Goal: Communication & Community: Answer question/provide support

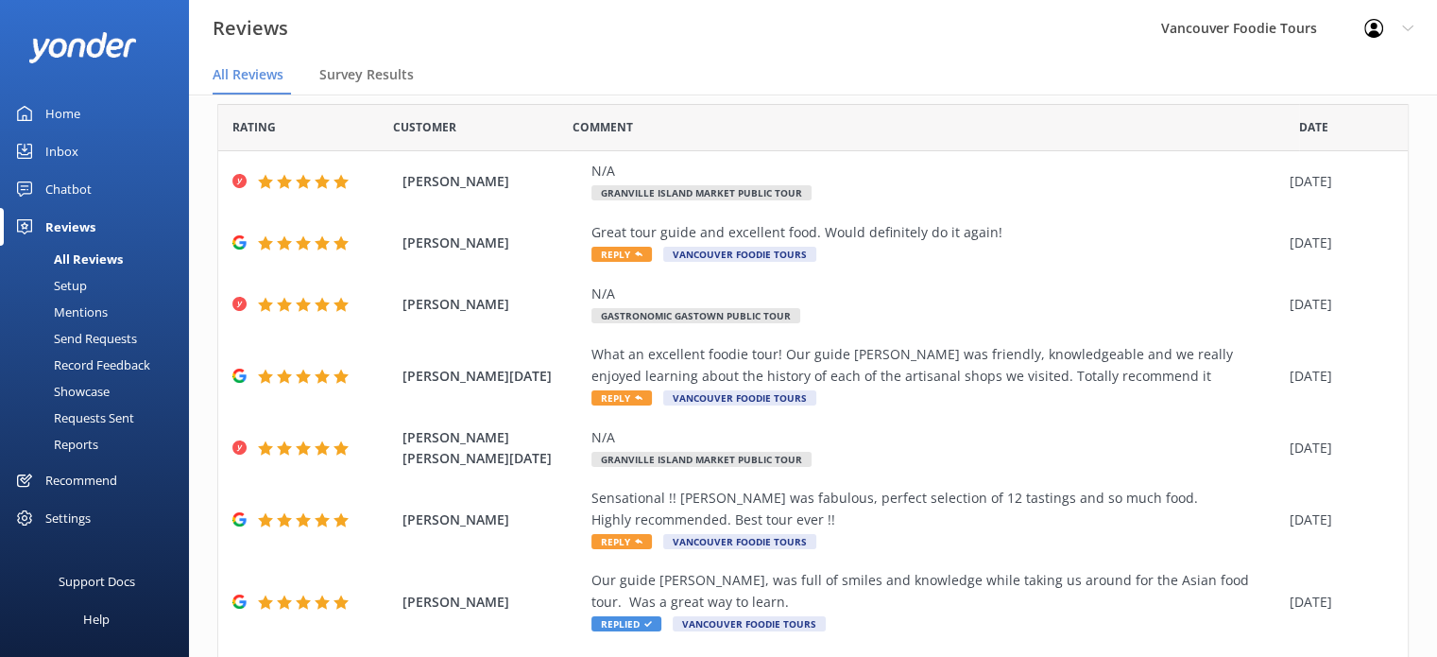
scroll to position [49, 0]
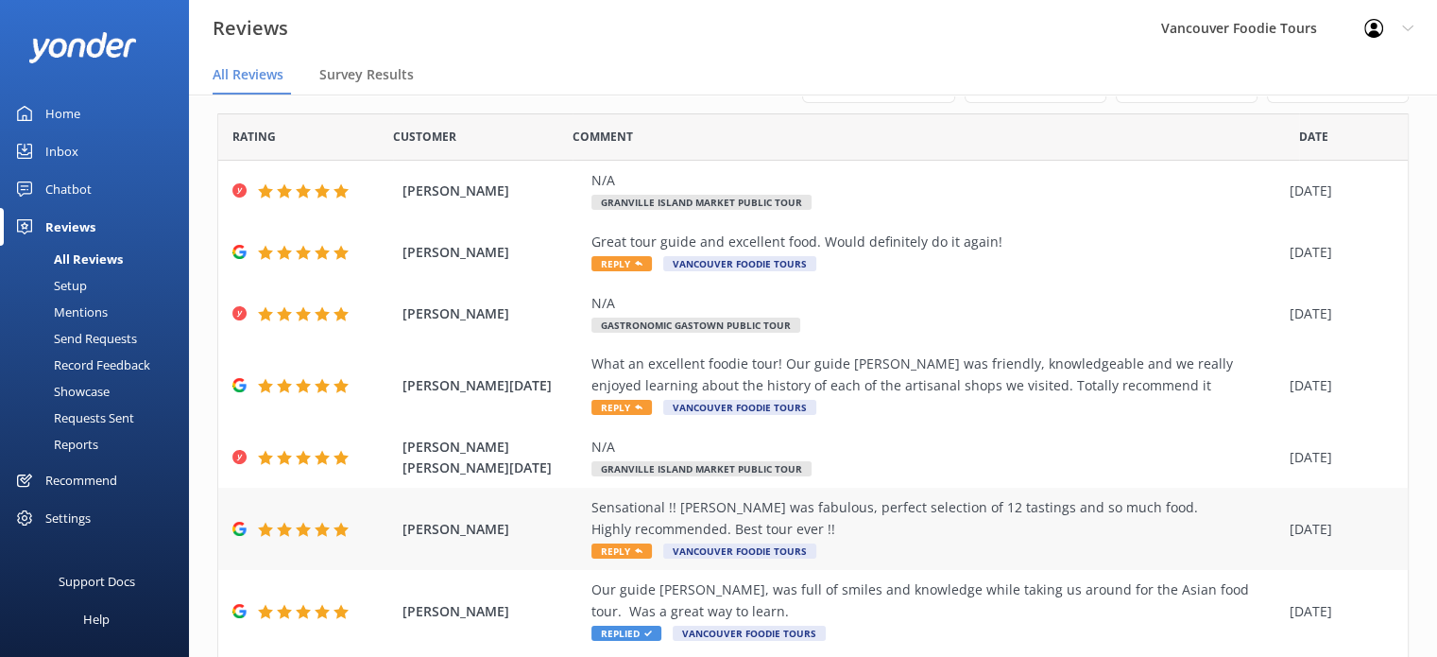
click at [946, 539] on div "Sensational !! [PERSON_NAME] was fabulous, perfect selection of 12 tastings and…" at bounding box center [935, 518] width 689 height 43
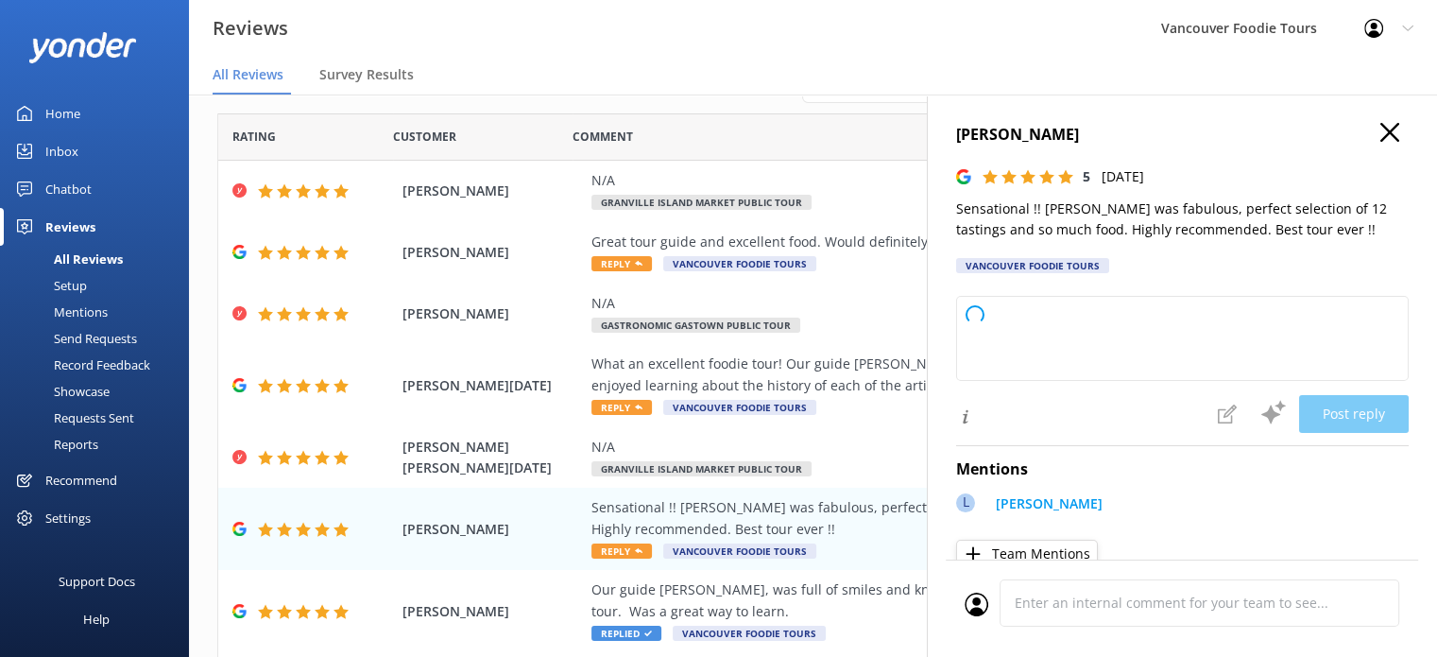
type textarea "Thank you so much for your wonderful review! We're delighted to hear you enjoye…"
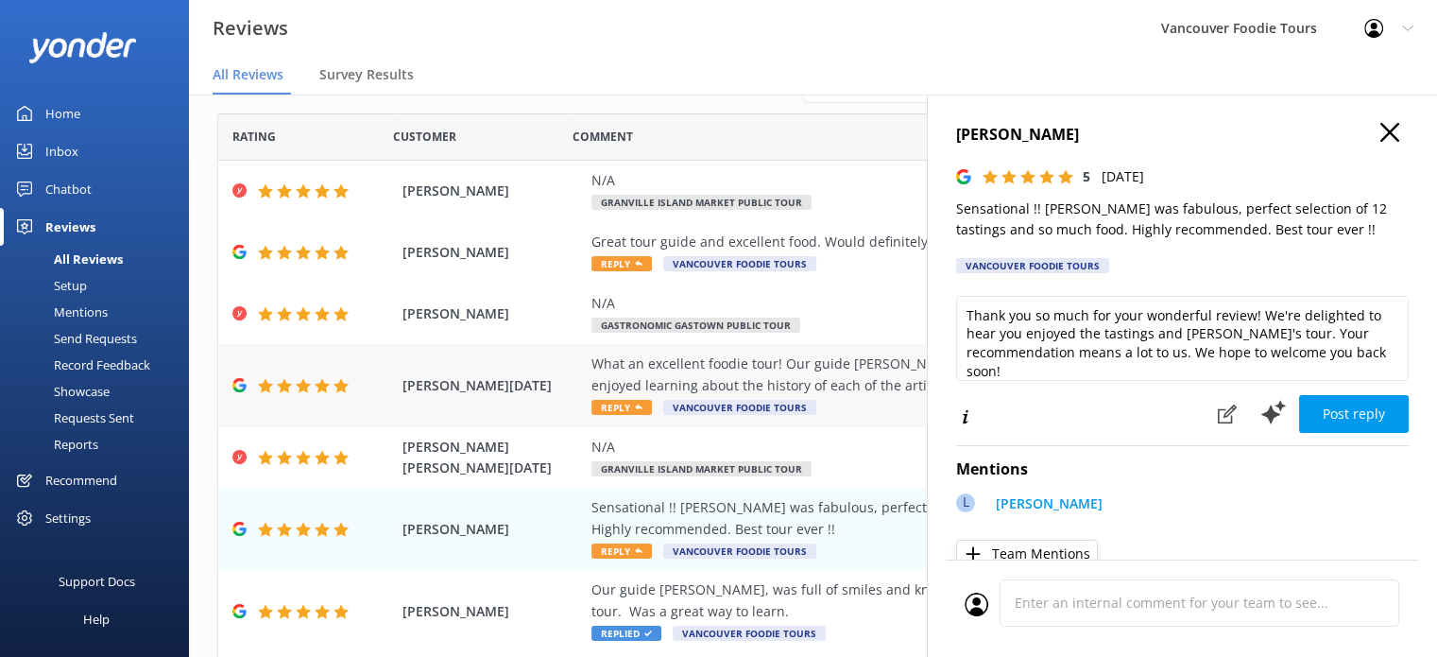
click at [838, 403] on div "What an excellent foodie tour! Our guide [PERSON_NAME] was friendly, knowledgea…" at bounding box center [935, 384] width 689 height 63
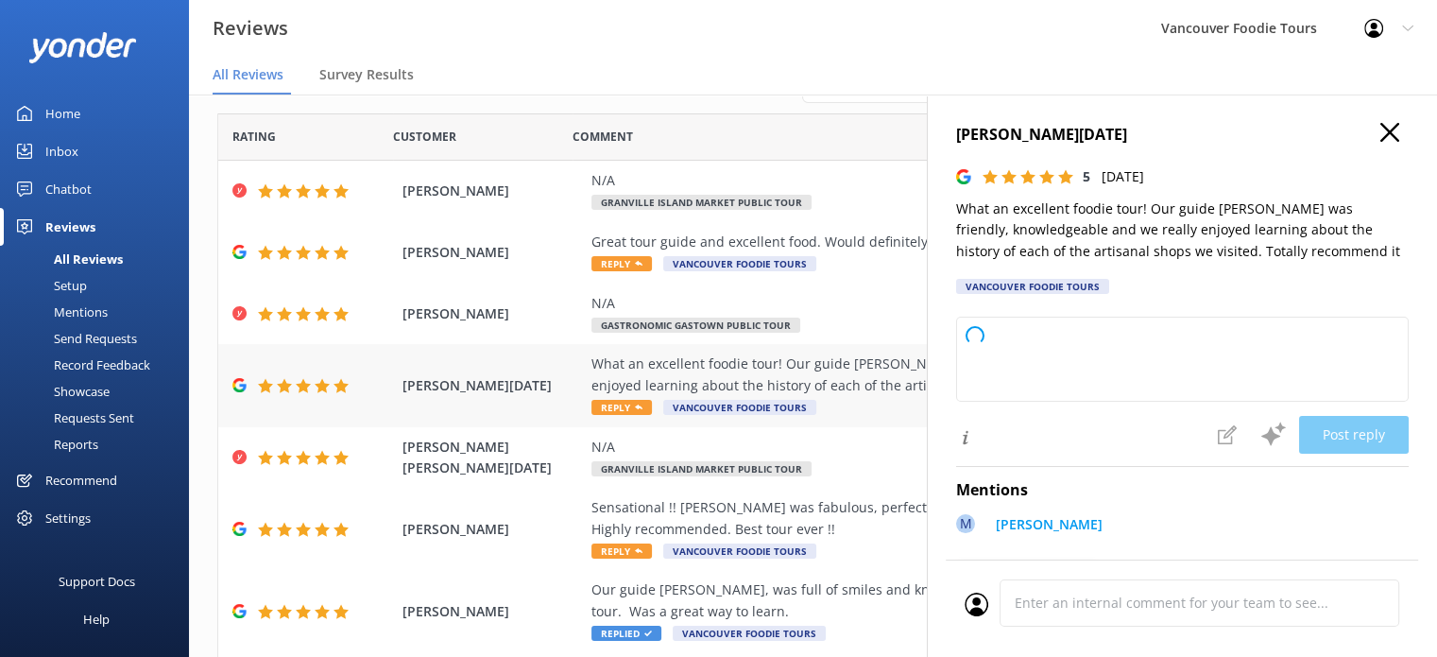
type textarea "Thank you so much for your wonderful review! We're thrilled to hear you enjoyed…"
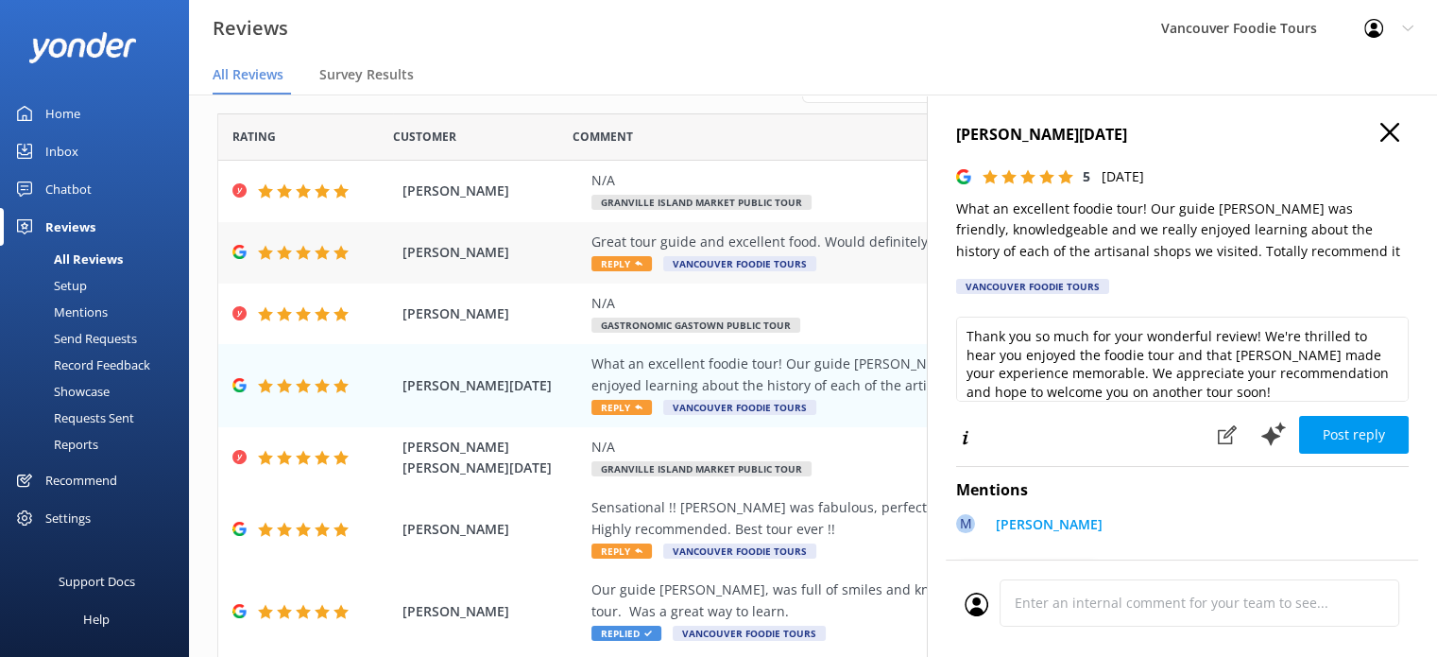
click at [779, 255] on div "Great tour guide and excellent food. Would definitely do it again! Reply Vancou…" at bounding box center [935, 252] width 689 height 43
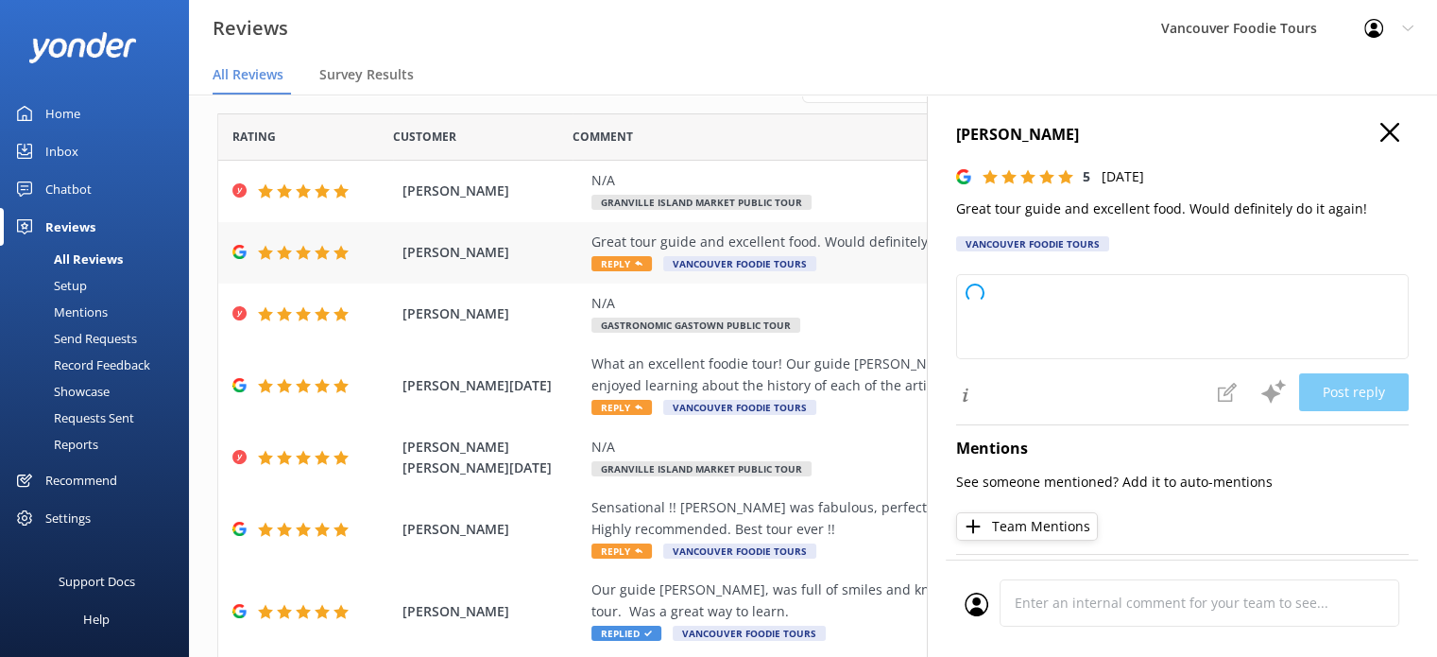
type textarea "Thank you so much for your wonderful feedback! We're delighted to hear you enjo…"
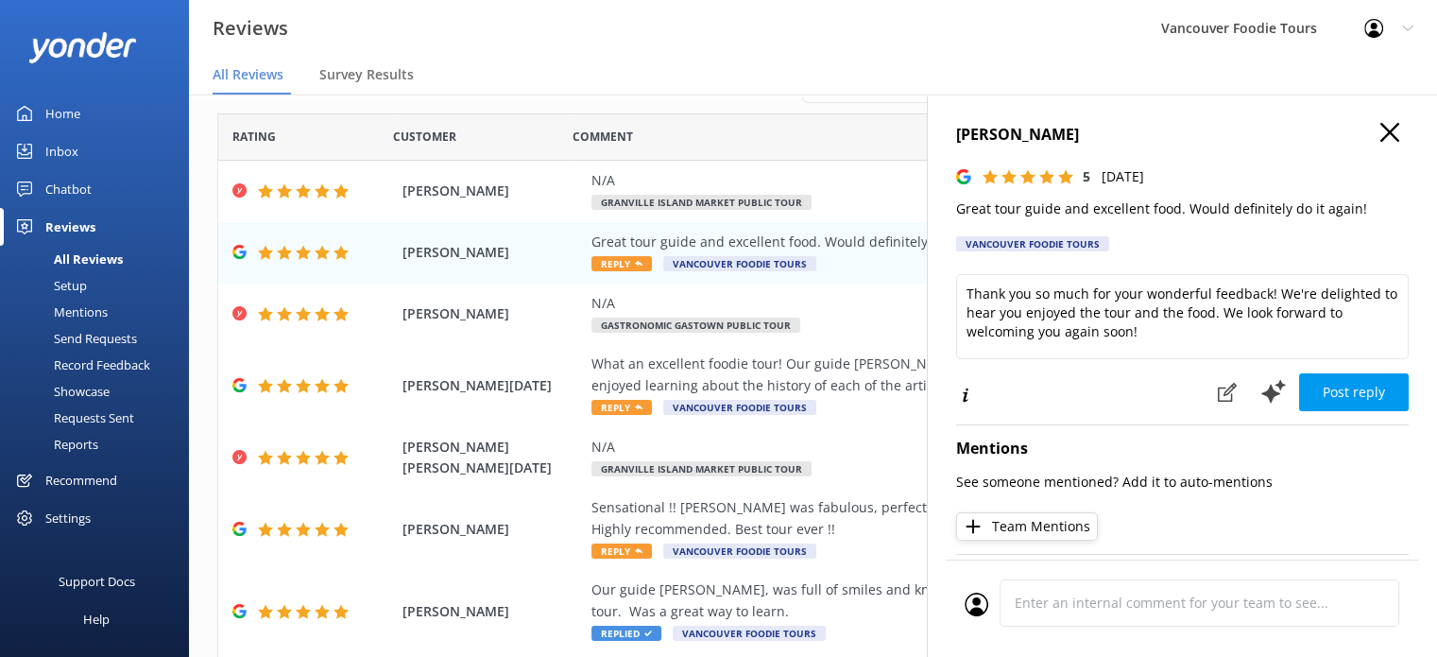
click at [1385, 131] on h4 "[PERSON_NAME]" at bounding box center [1182, 135] width 453 height 25
click at [1380, 134] on use "button" at bounding box center [1389, 132] width 19 height 19
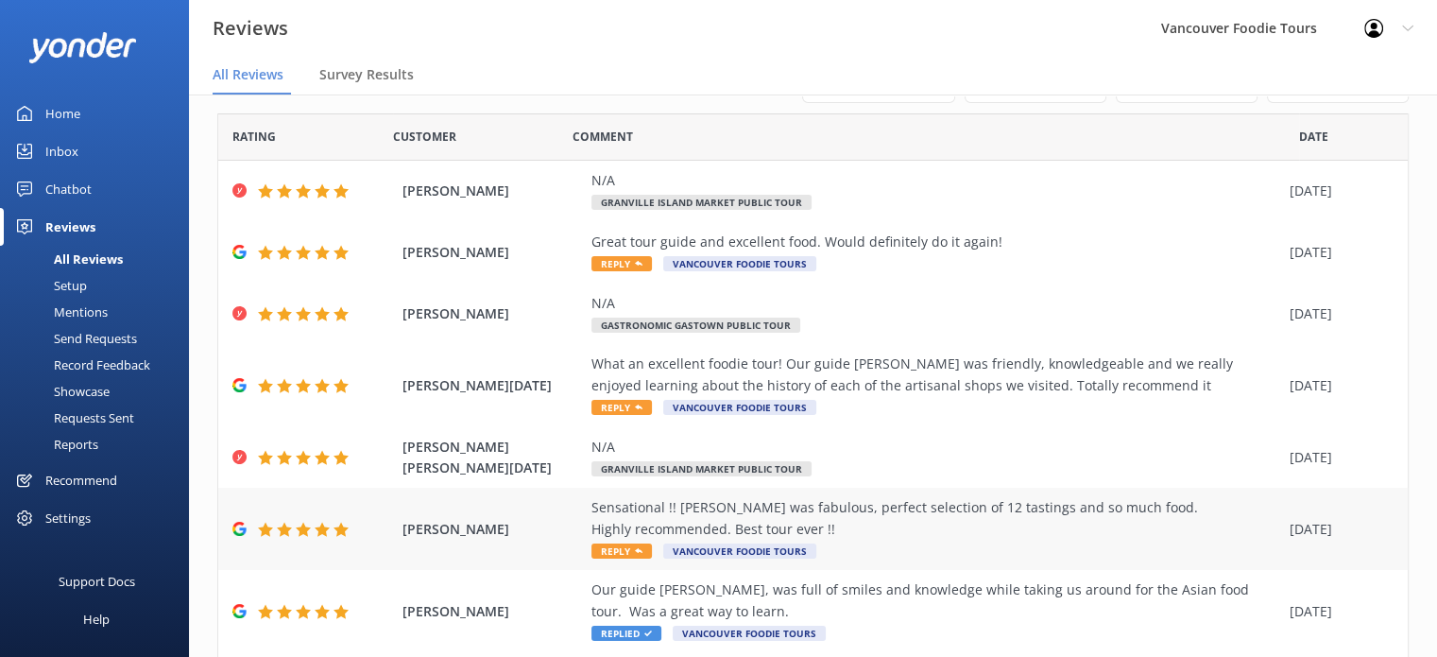
click at [978, 504] on div "Sensational !! [PERSON_NAME] was fabulous, perfect selection of 12 tastings and…" at bounding box center [935, 518] width 689 height 43
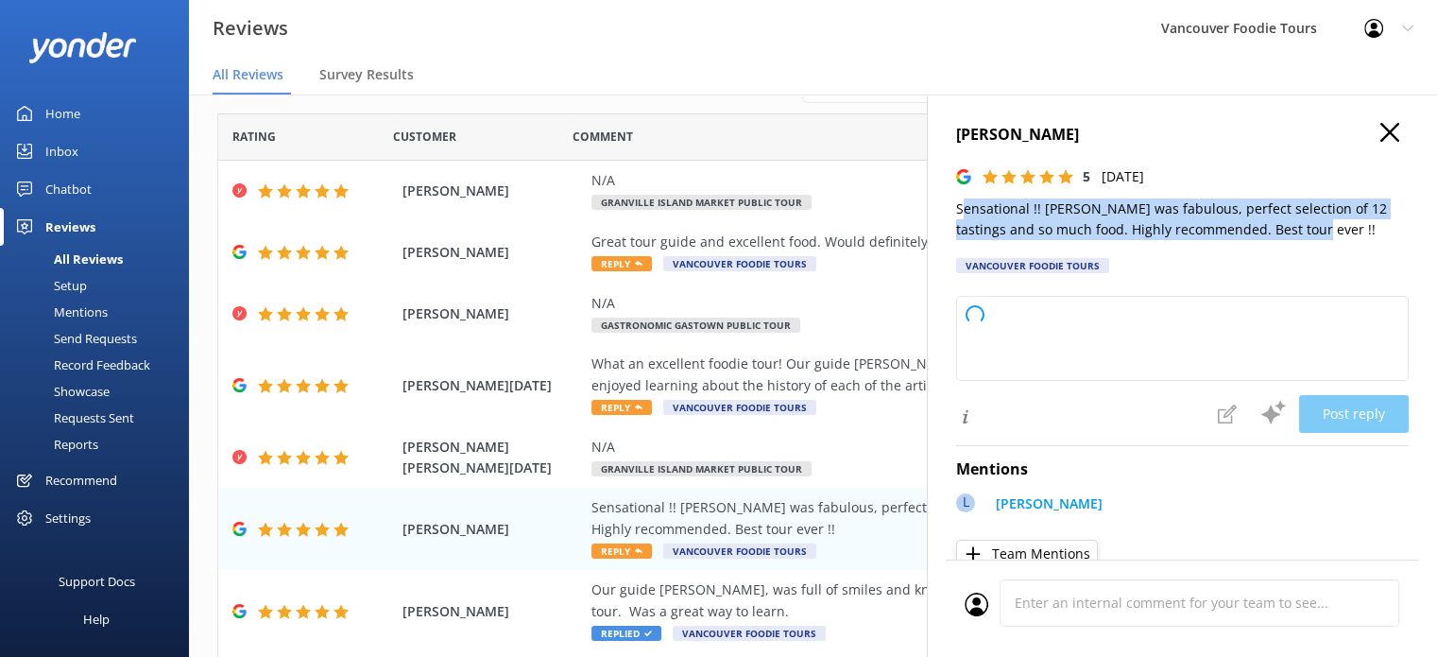
type textarea "Thank you so much for your wonderful review! We're thrilled to hear you had suc…"
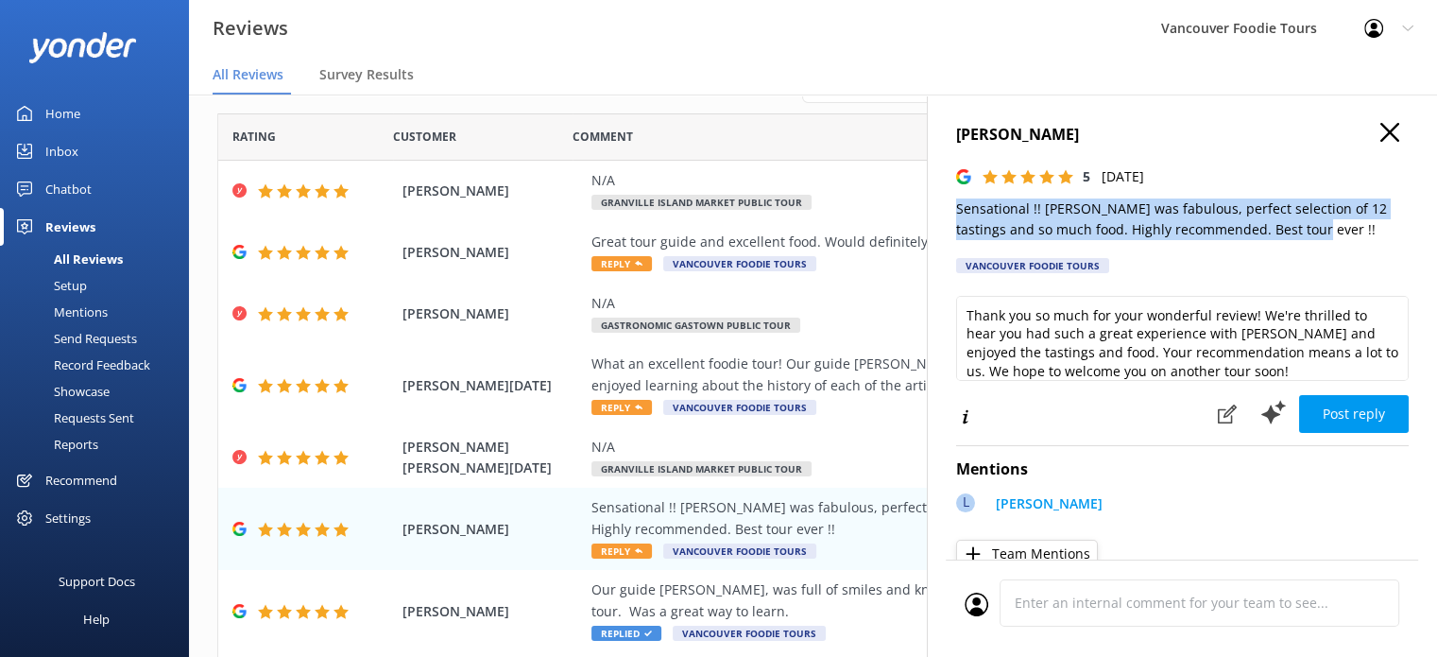
drag, startPoint x: 1299, startPoint y: 230, endPoint x: 948, endPoint y: 194, distance: 353.3
click at [948, 194] on div "[PERSON_NAME] 5 [DATE] Sensational !! [PERSON_NAME] was fabulous, perfect selec…" at bounding box center [1182, 422] width 510 height 657
copy p "Sensational !! [PERSON_NAME] was fabulous, perfect selection of 12 tastings and…"
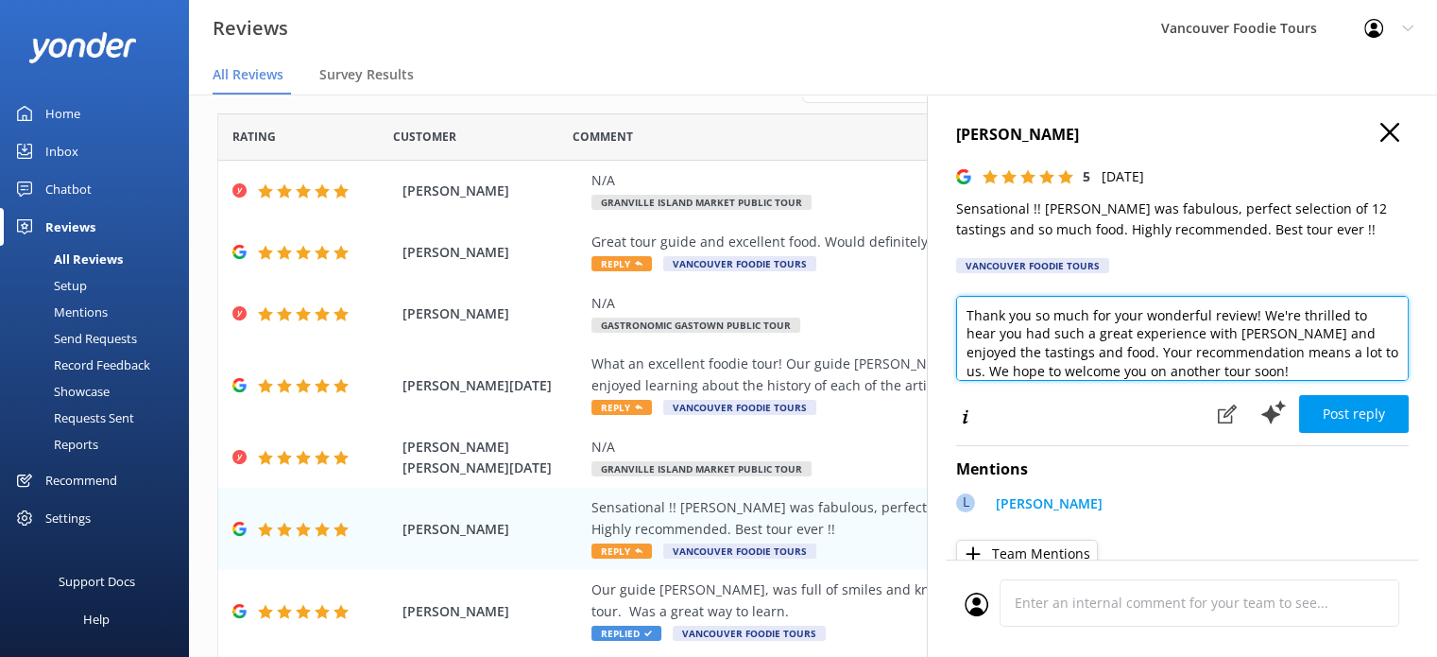
click at [1078, 359] on textarea "Thank you so much for your wonderful review! We're thrilled to hear you had suc…" at bounding box center [1182, 338] width 453 height 85
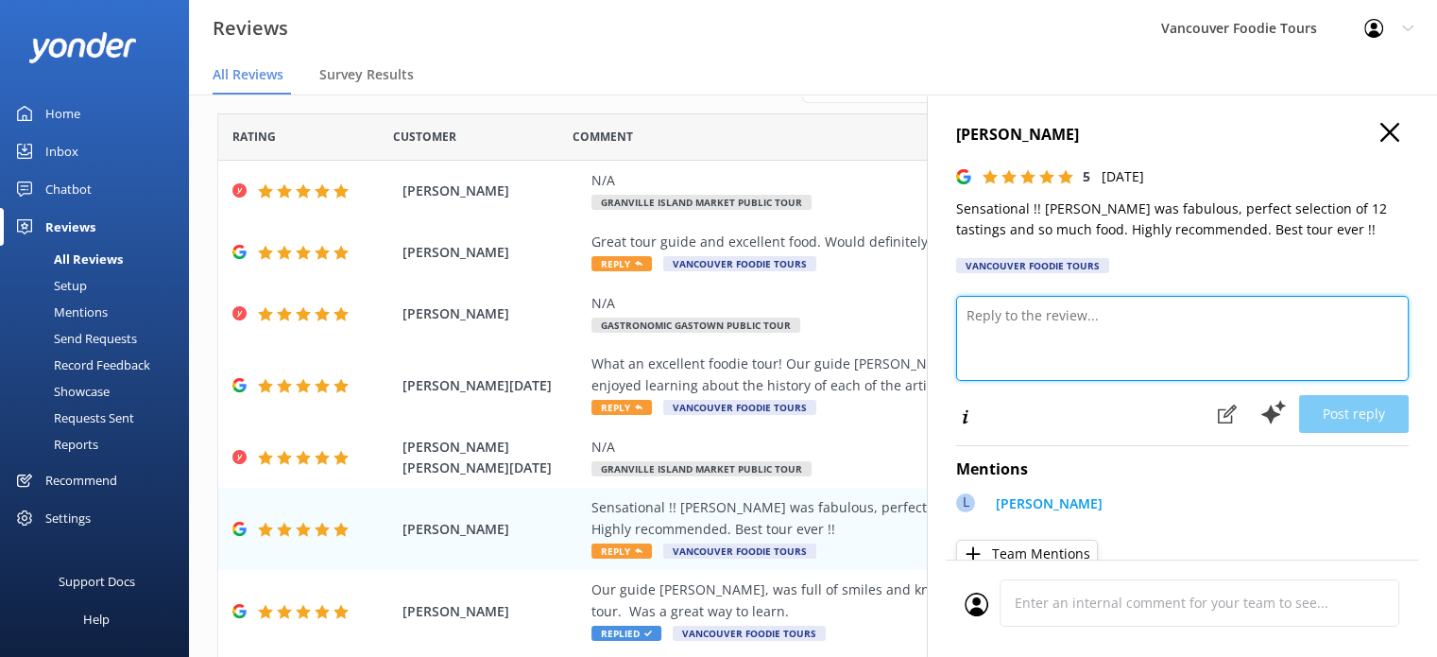
paste textarea "Hi [PERSON_NAME], Wow—thank you so much for your amazing review! We’re thrilled…"
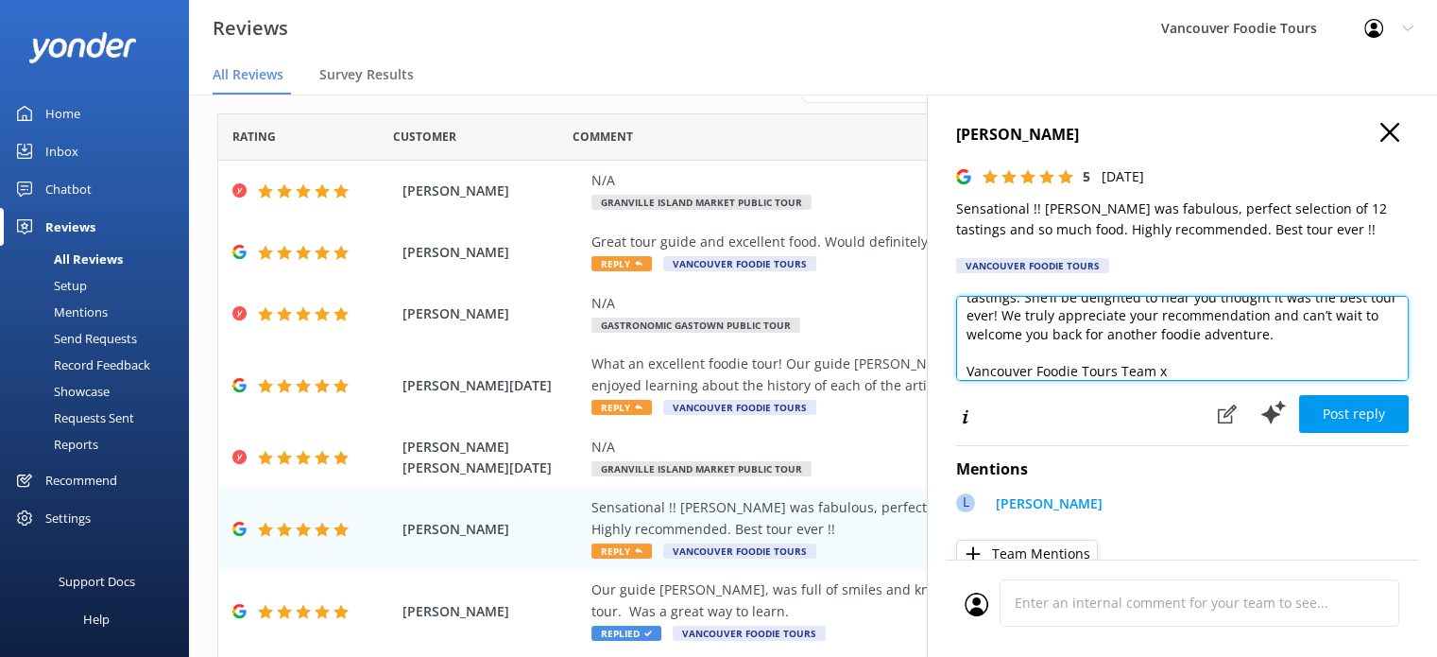
scroll to position [9, 0]
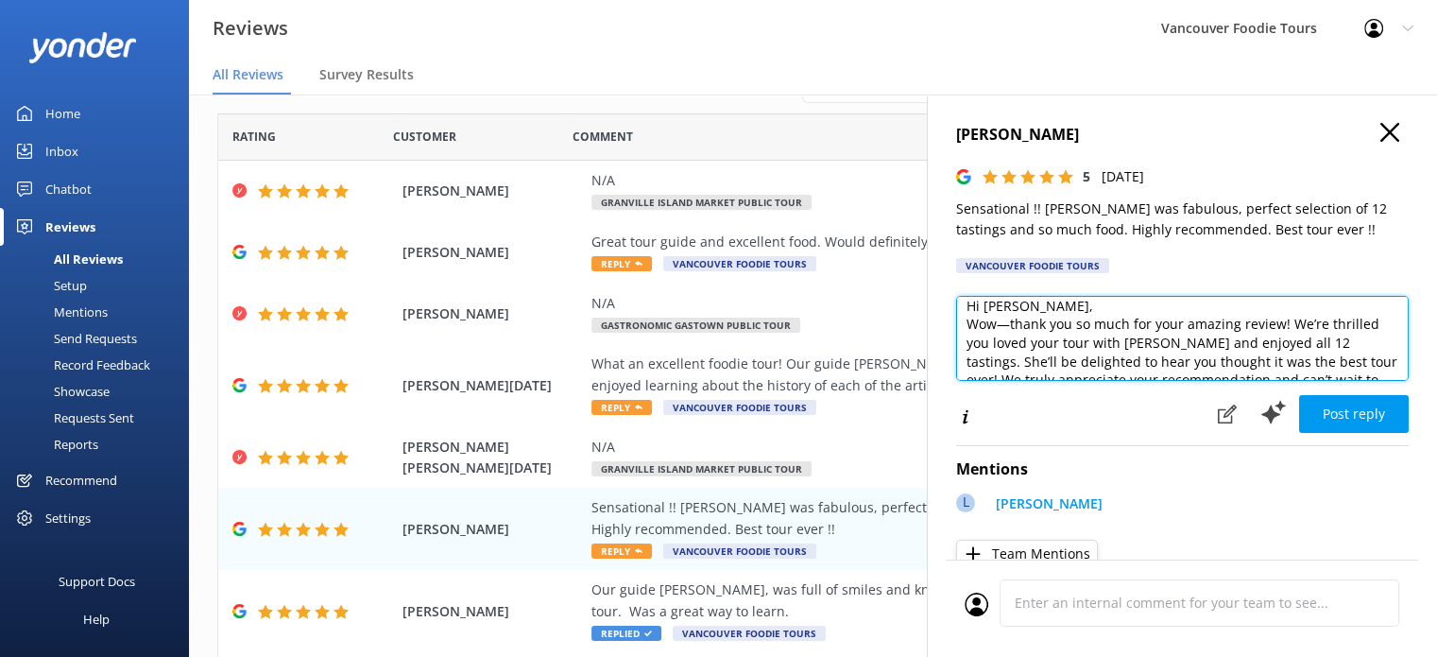
click at [1101, 298] on textarea "Hi [PERSON_NAME], Wow—thank you so much for your amazing review! We’re thrilled…" at bounding box center [1182, 338] width 453 height 85
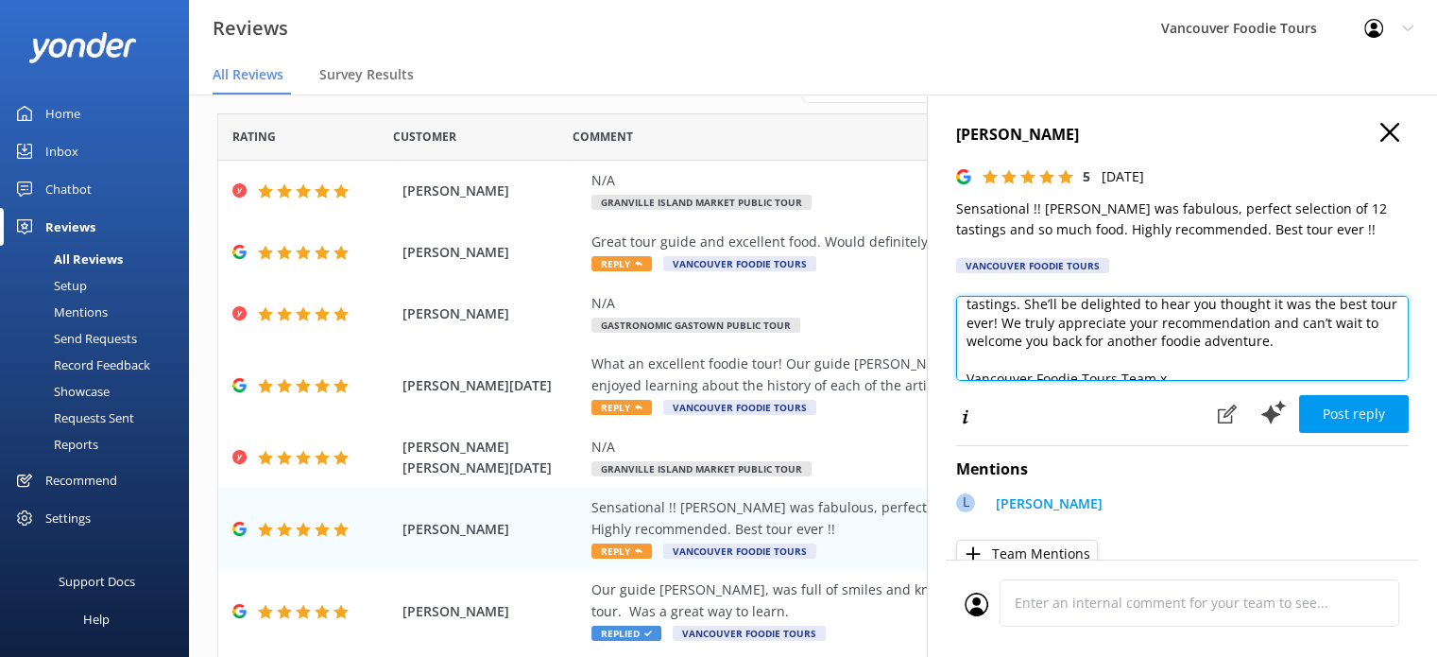
scroll to position [102, 0]
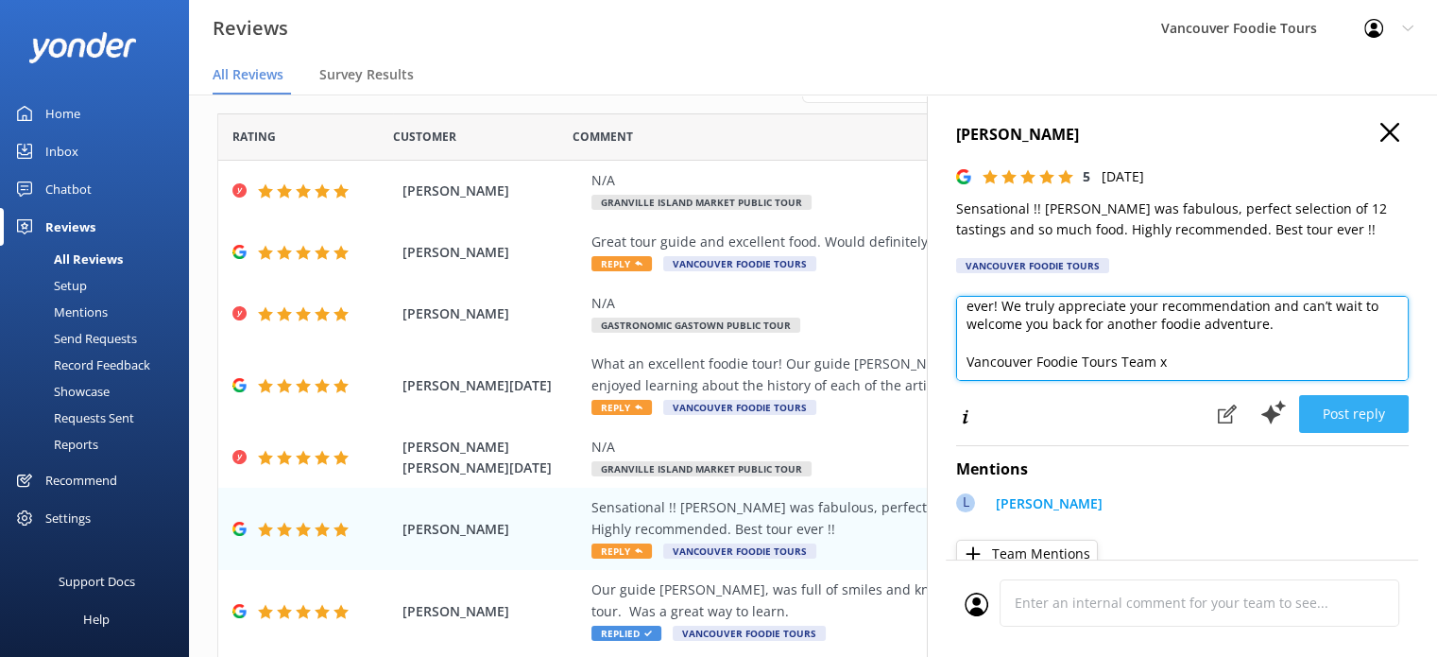
type textarea "Hi [PERSON_NAME], Wow—thank you so much for your amazing review! We’re thrilled…"
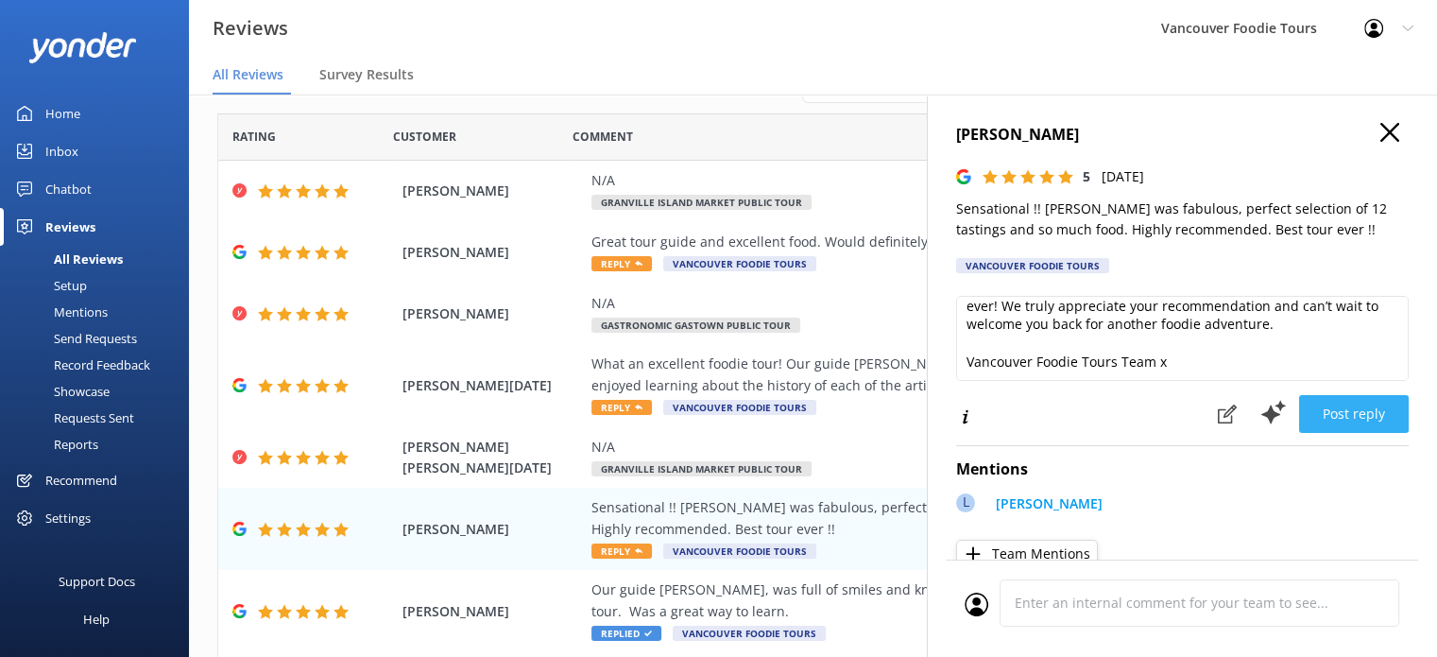
click at [1362, 411] on button "Post reply" at bounding box center [1354, 414] width 110 height 38
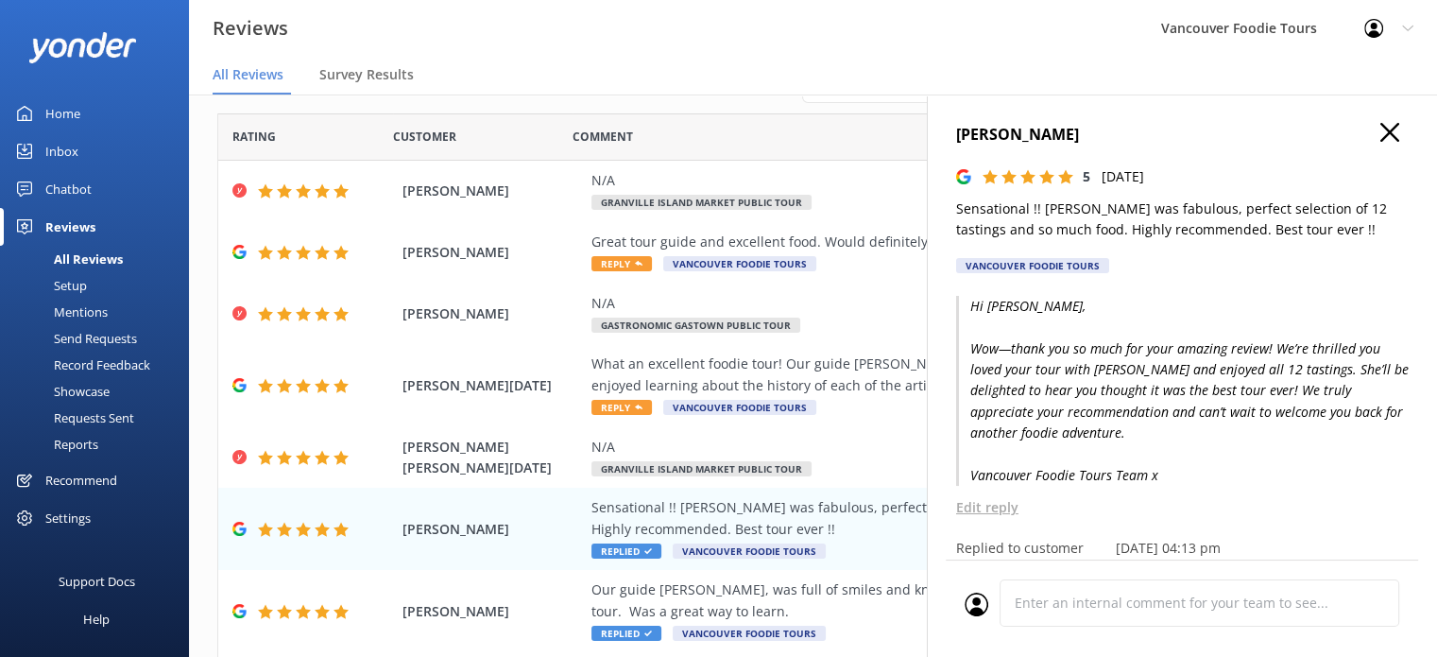
click at [1380, 136] on use "button" at bounding box center [1389, 132] width 19 height 19
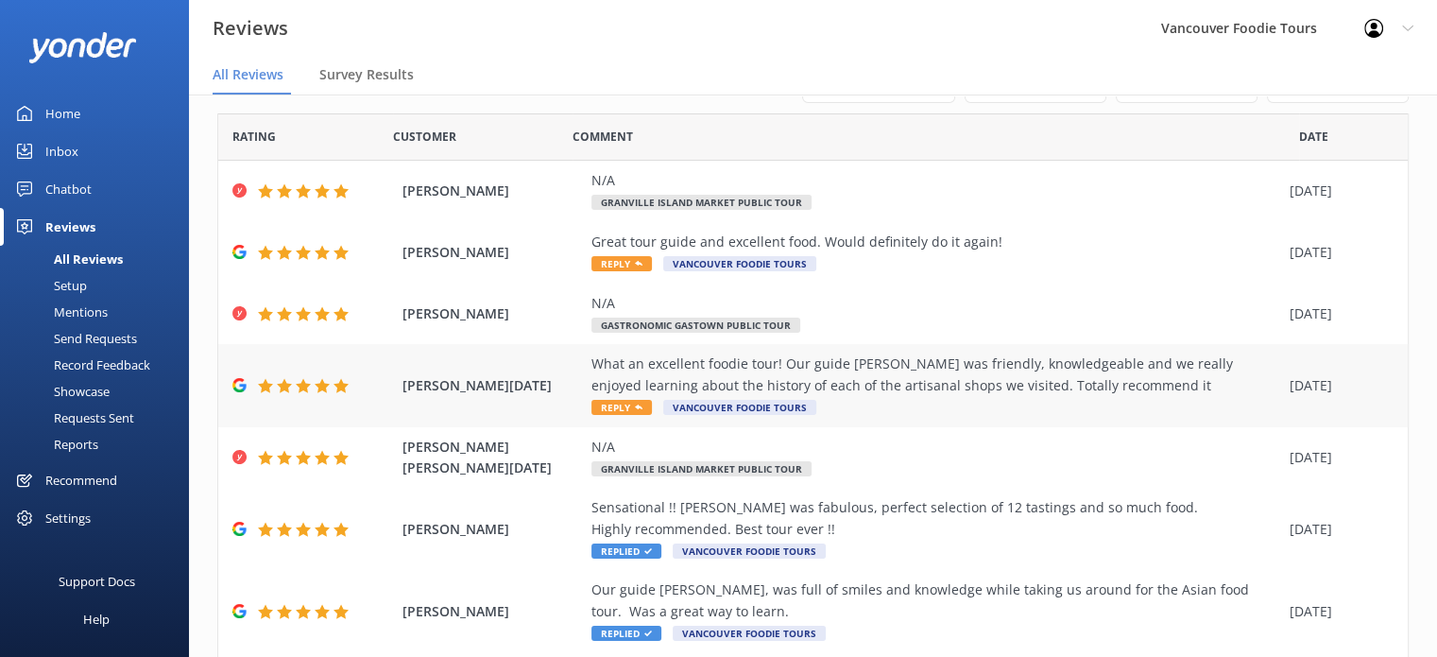
click at [1009, 381] on div "What an excellent foodie tour! Our guide [PERSON_NAME] was friendly, knowledgea…" at bounding box center [935, 374] width 689 height 43
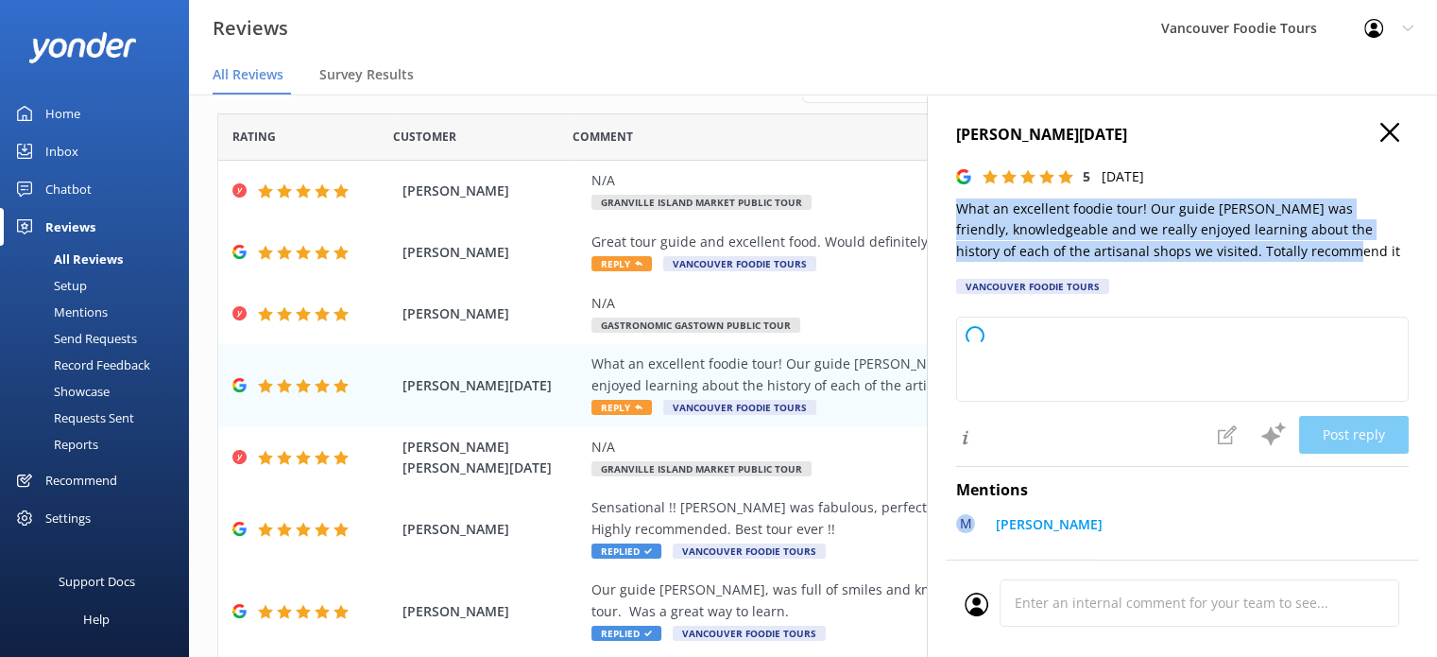
drag, startPoint x: 1328, startPoint y: 250, endPoint x: 945, endPoint y: 201, distance: 386.7
click at [945, 201] on div "[PERSON_NAME] [PERSON_NAME][DATE] 5 [DATE] What an excellent foodie tour! Our g…" at bounding box center [1182, 422] width 510 height 657
type textarea "Thank you so much for your wonderful review! We're thrilled to hear you enjoyed…"
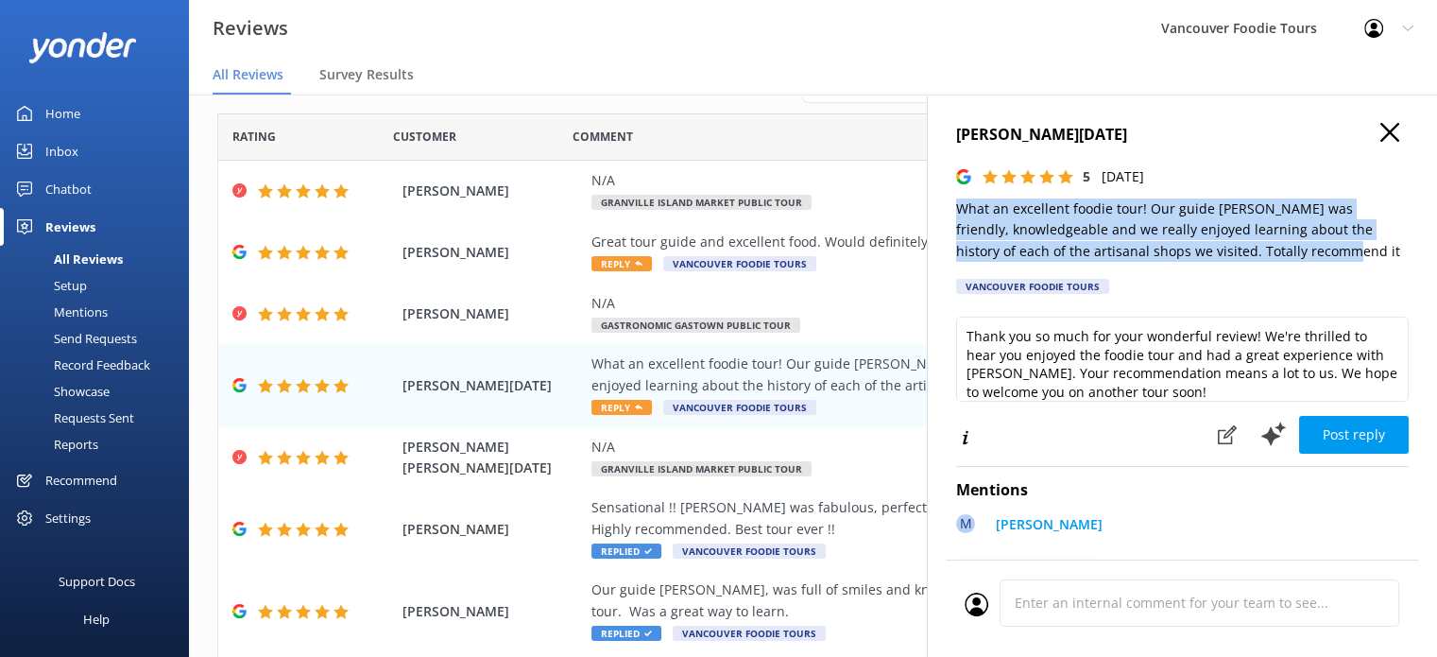
copy p "What an excellent foodie tour! Our guide [PERSON_NAME] was friendly, knowledgea…"
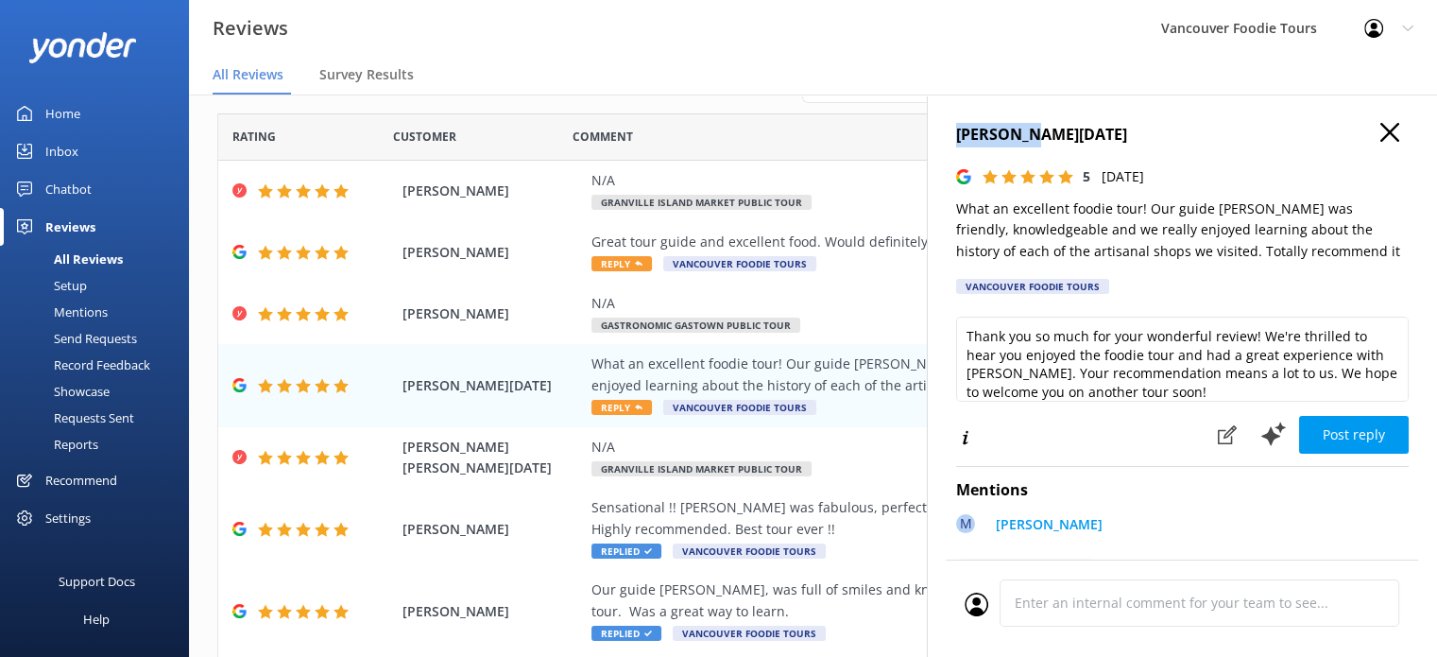
drag, startPoint x: 1028, startPoint y: 137, endPoint x: 946, endPoint y: 129, distance: 82.5
click at [946, 129] on div "[PERSON_NAME] [PERSON_NAME][DATE] 5 [DATE] What an excellent foodie tour! Our g…" at bounding box center [1182, 422] width 510 height 657
copy h4 "[PERSON_NAME]"
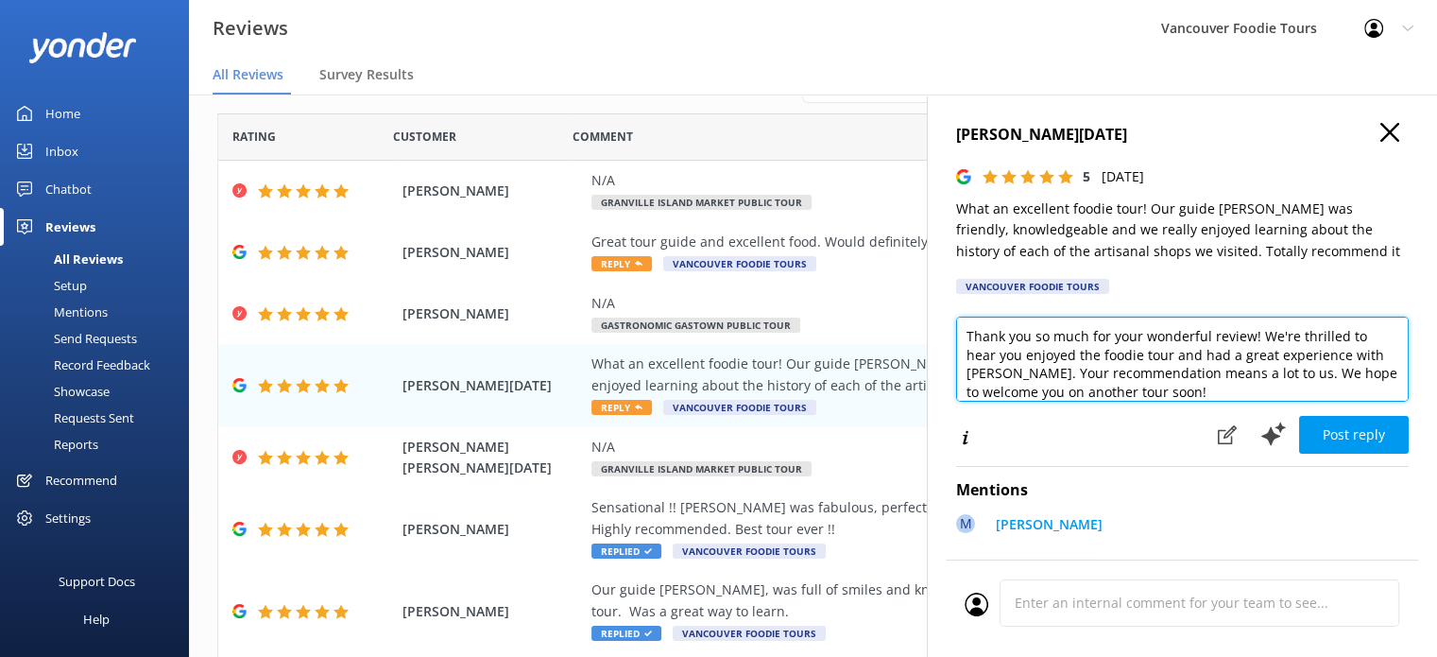
click at [1055, 368] on textarea "Thank you so much for your wonderful review! We're thrilled to hear you enjoyed…" at bounding box center [1182, 359] width 453 height 85
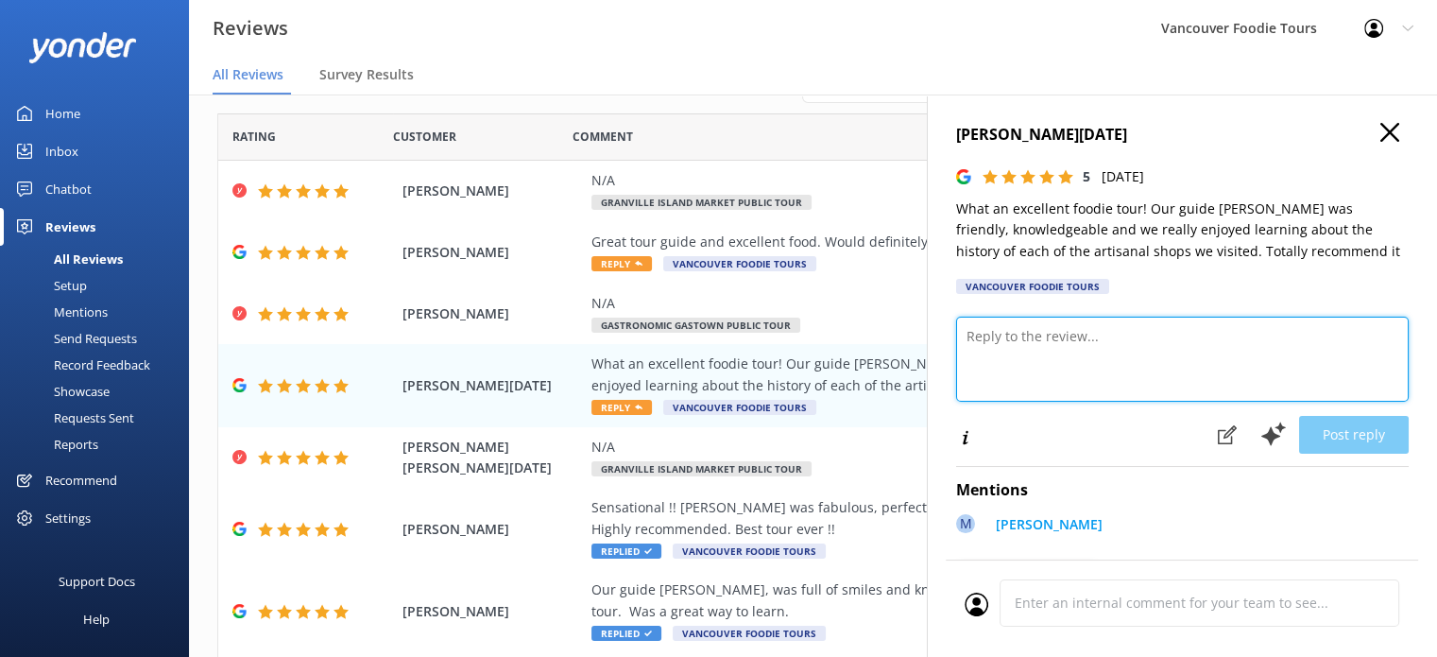
paste textarea "Hi [PERSON_NAME], Thank you so much for your wonderful review! We’re thrilled y…"
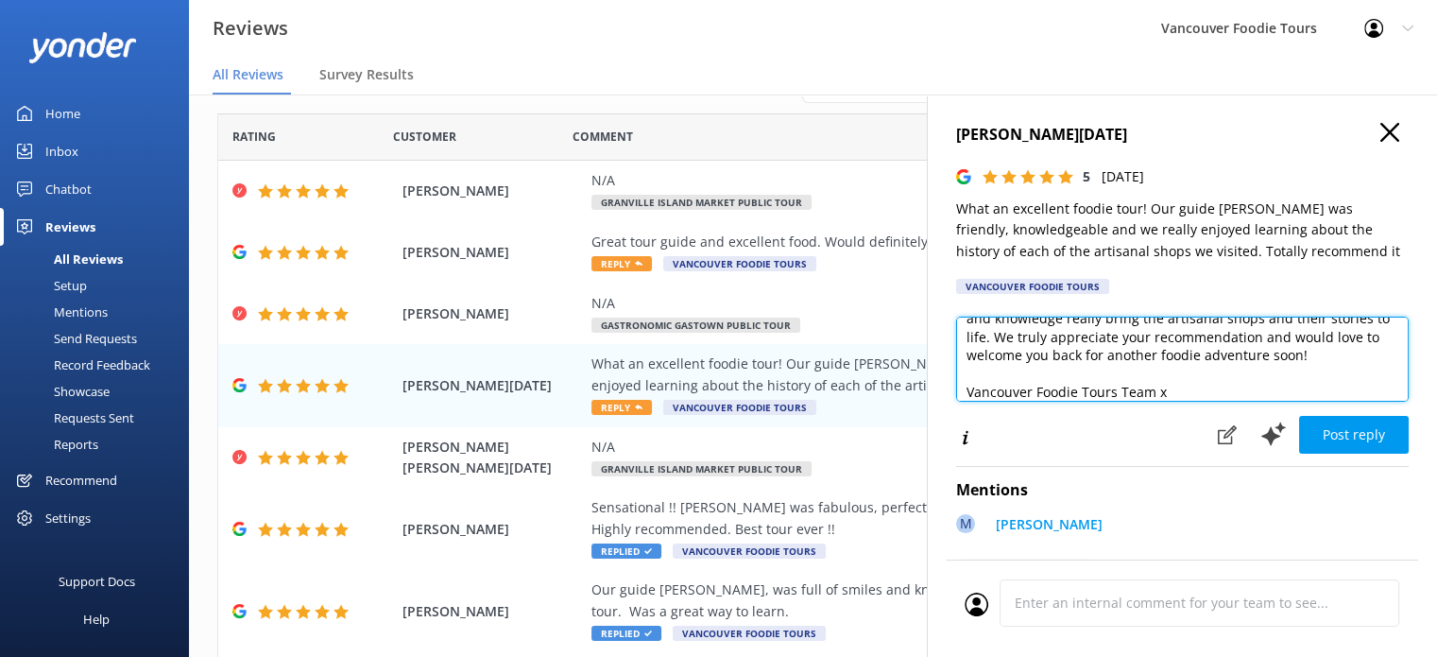
scroll to position [9, 0]
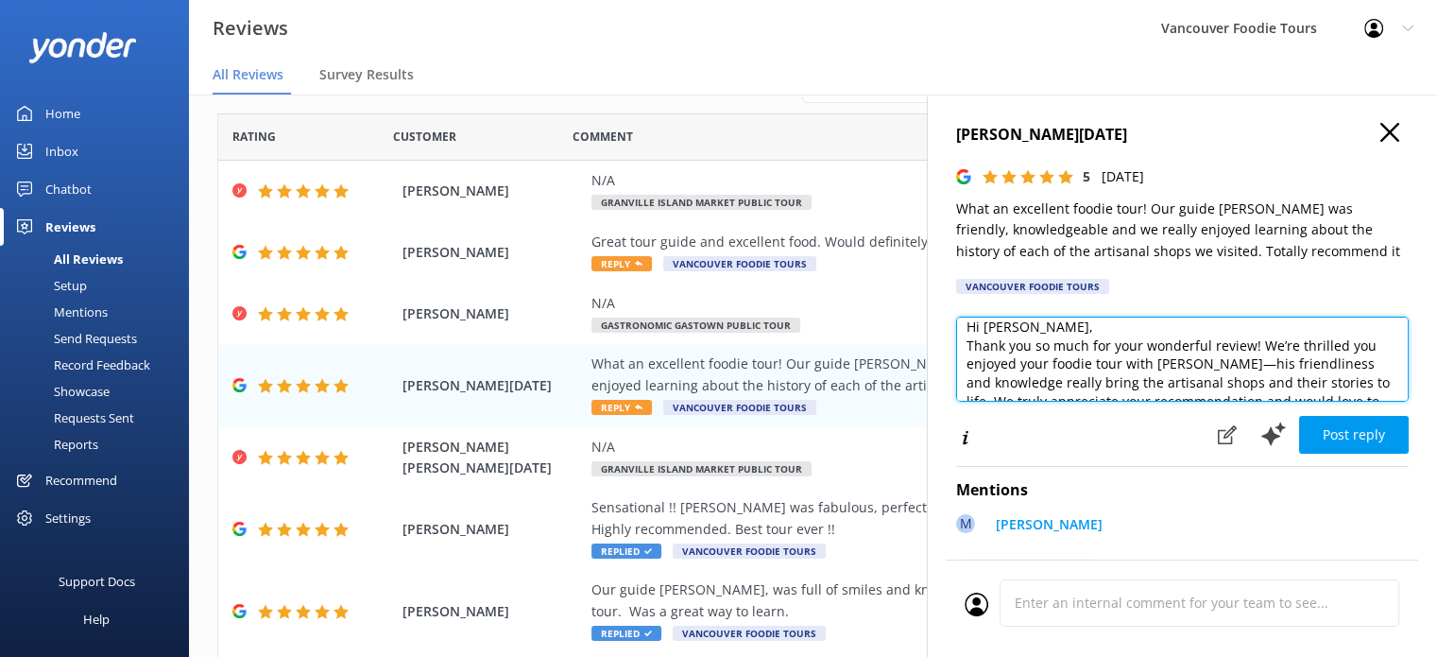
click at [1067, 332] on textarea "Hi [PERSON_NAME], Thank you so much for your wonderful review! We’re thrilled y…" at bounding box center [1182, 359] width 453 height 85
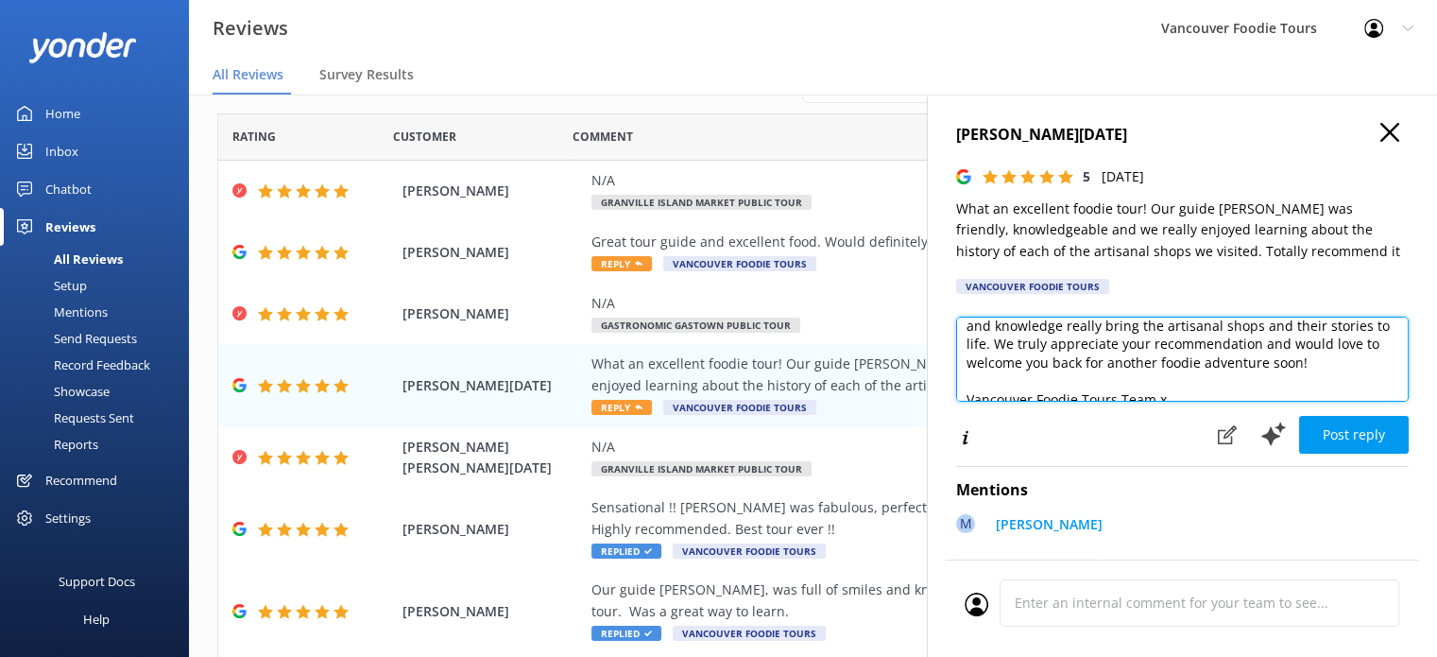
scroll to position [102, 0]
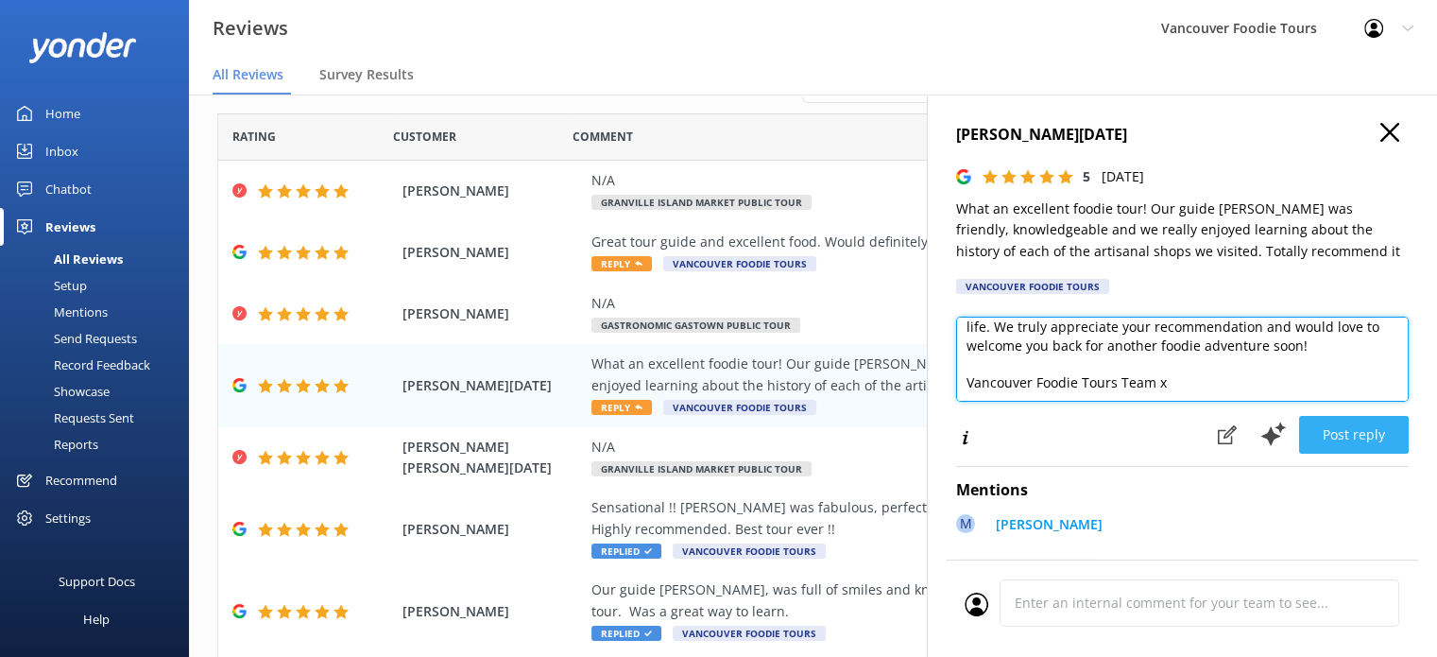
type textarea "Hi [PERSON_NAME], Thank you so much for your wonderful review! We’re thrilled y…"
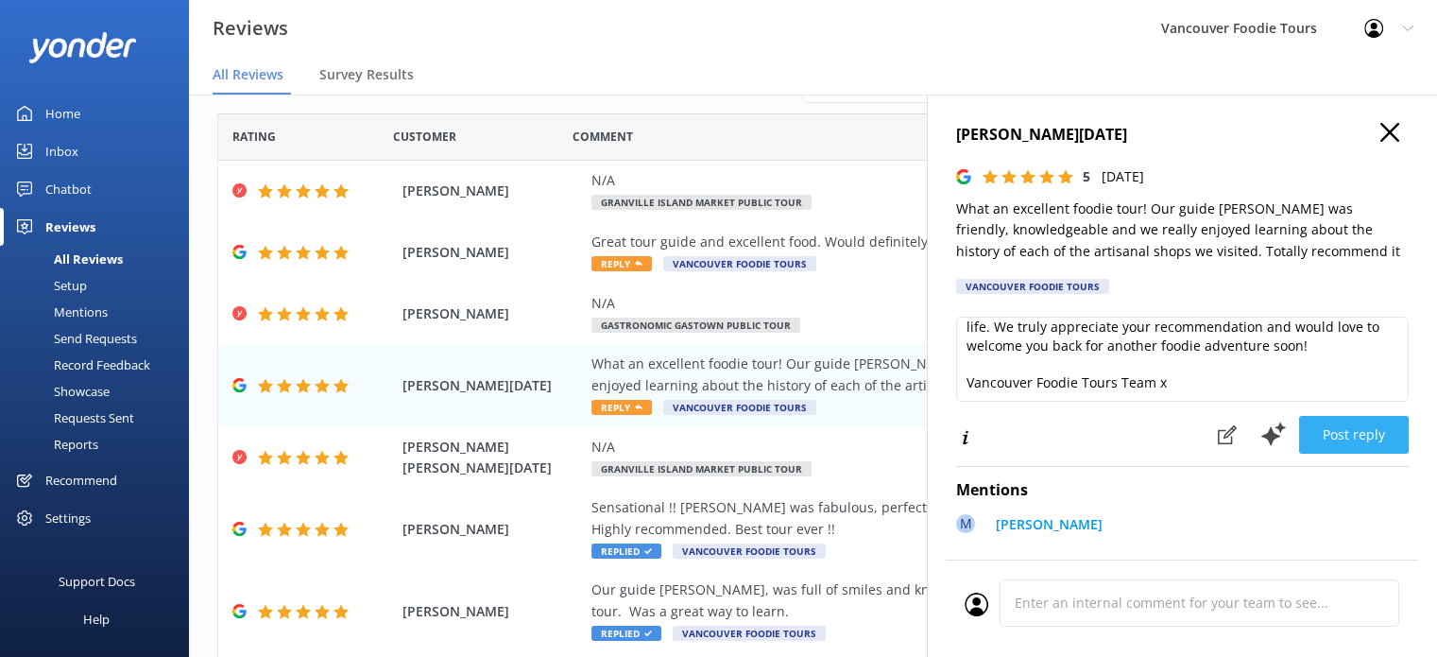
click at [1349, 430] on button "Post reply" at bounding box center [1354, 435] width 110 height 38
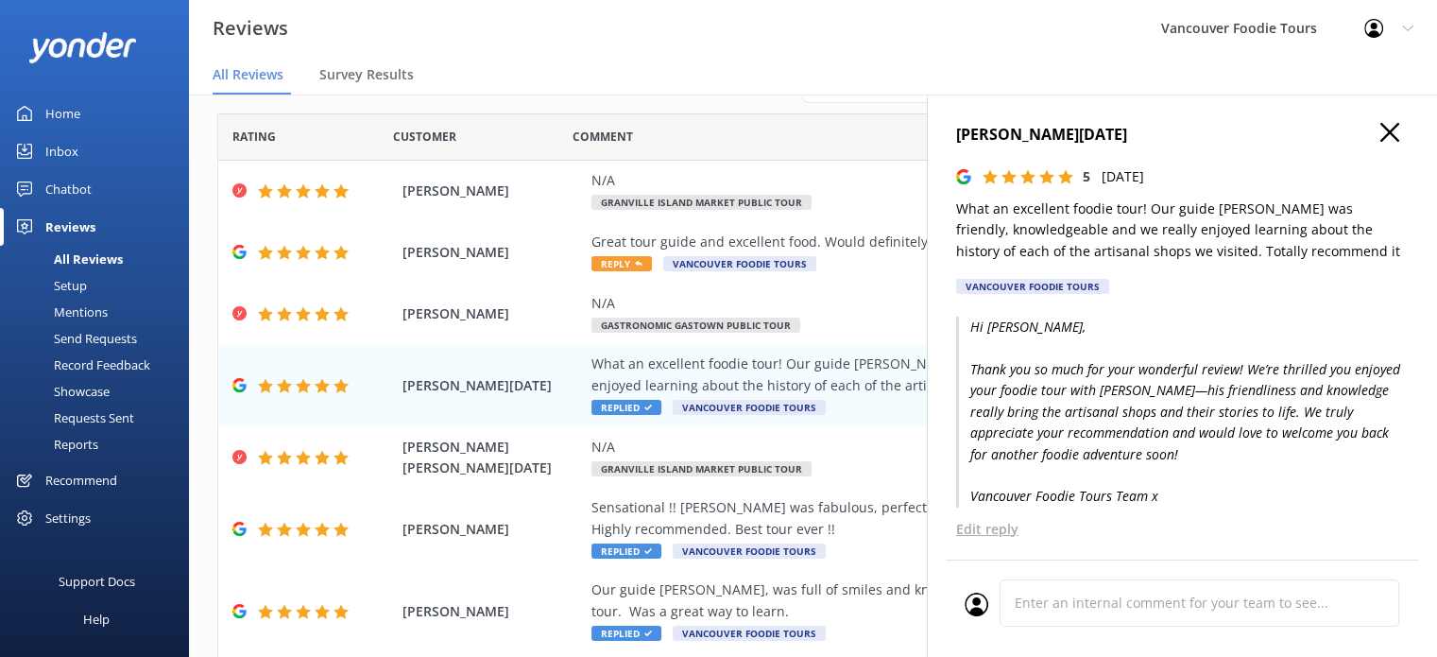
click at [1380, 136] on use "button" at bounding box center [1389, 132] width 19 height 19
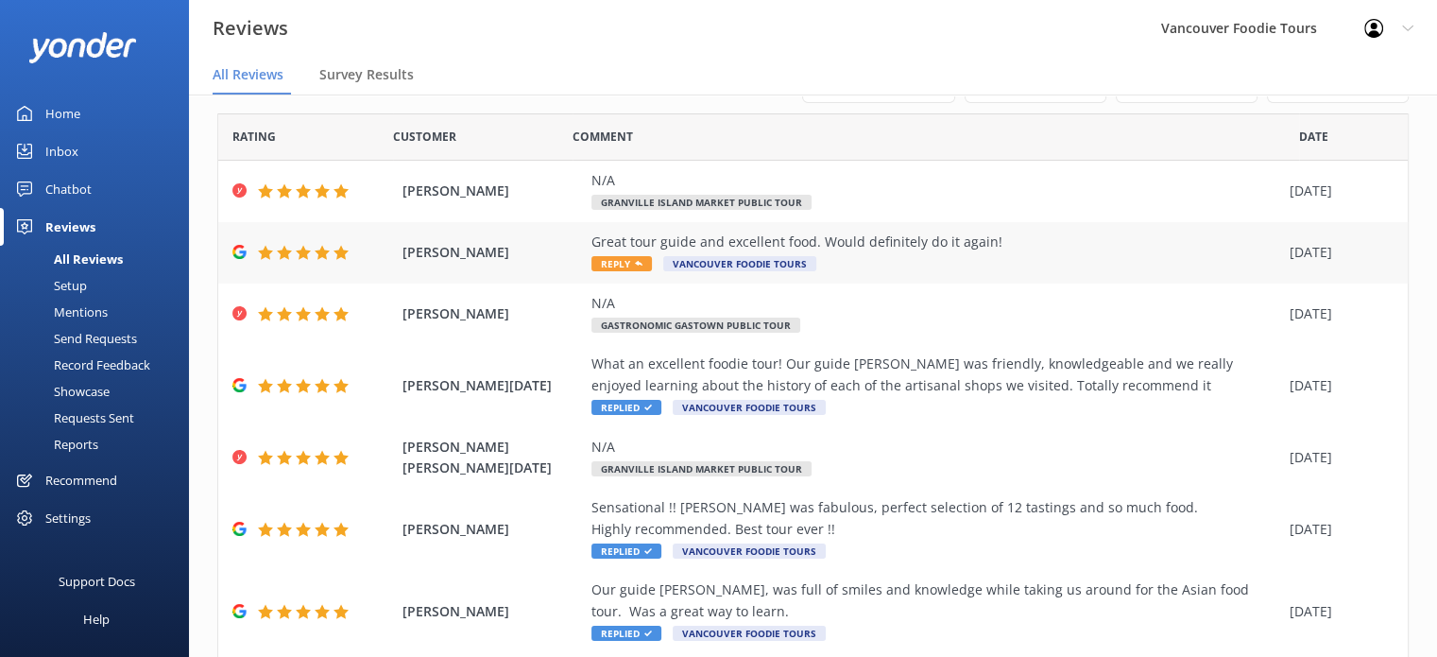
click at [913, 233] on div "Great tour guide and excellent food. Would definitely do it again!" at bounding box center [935, 241] width 689 height 21
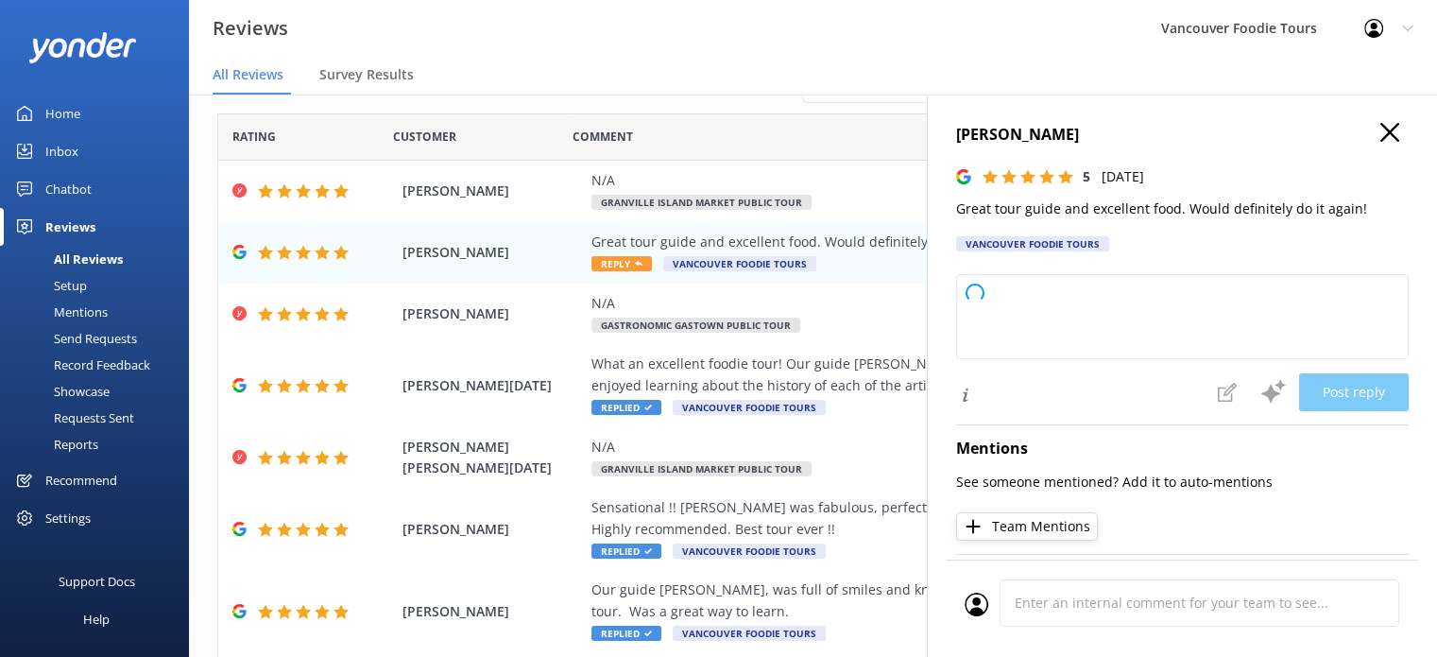
type textarea "Thank you so much for your wonderful feedback! We're thrilled to hear you enjoy…"
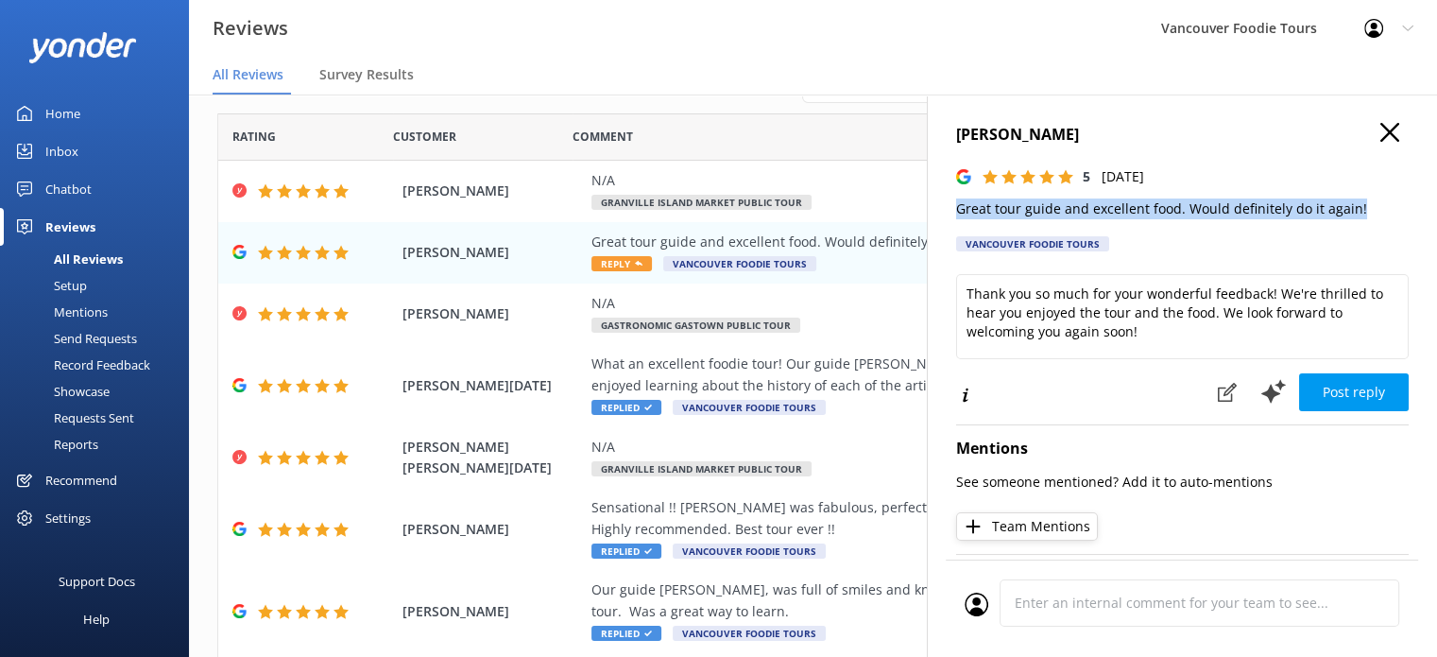
drag, startPoint x: 1368, startPoint y: 207, endPoint x: 930, endPoint y: 216, distance: 438.5
click at [930, 216] on div "[PERSON_NAME] 5 [DATE] Great tour guide and excellent food. Would definitely do…" at bounding box center [1182, 422] width 510 height 657
copy p "Great tour guide and excellent food. Would definitely do it again!"
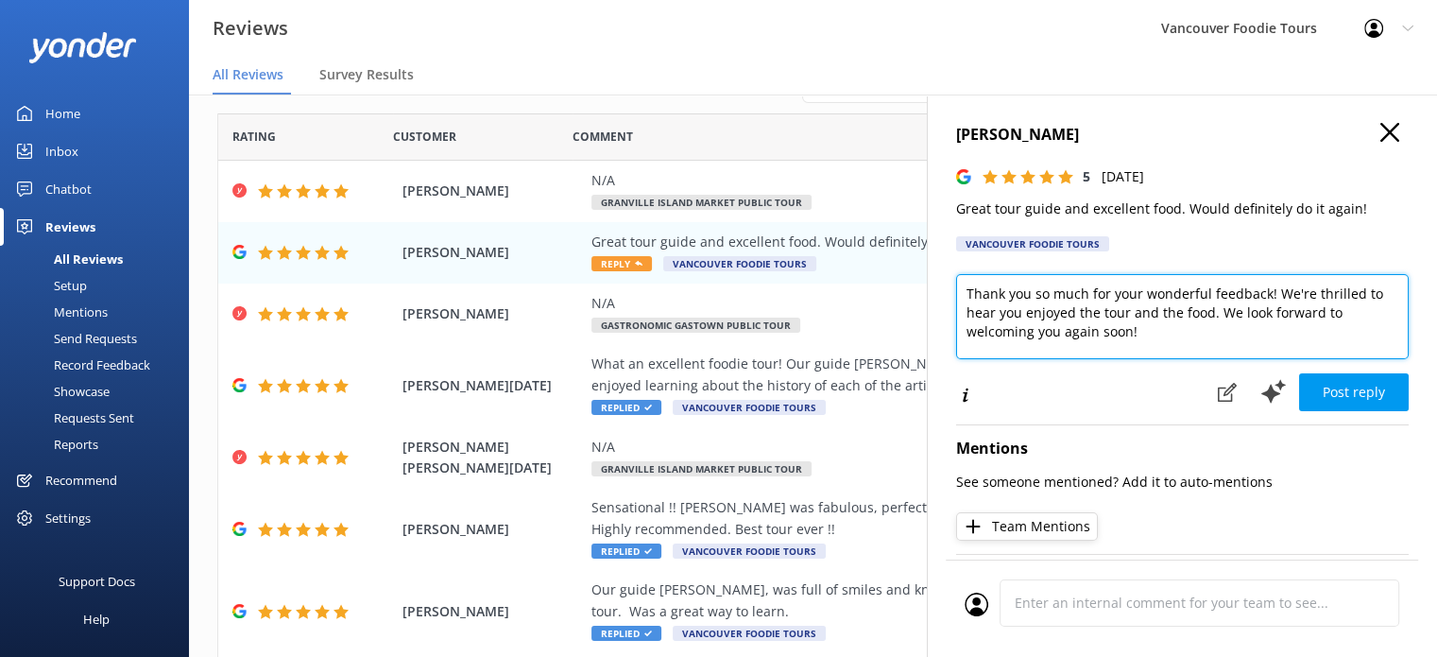
click at [1119, 309] on textarea "Thank you so much for your wonderful feedback! We're thrilled to hear you enjoy…" at bounding box center [1182, 316] width 453 height 85
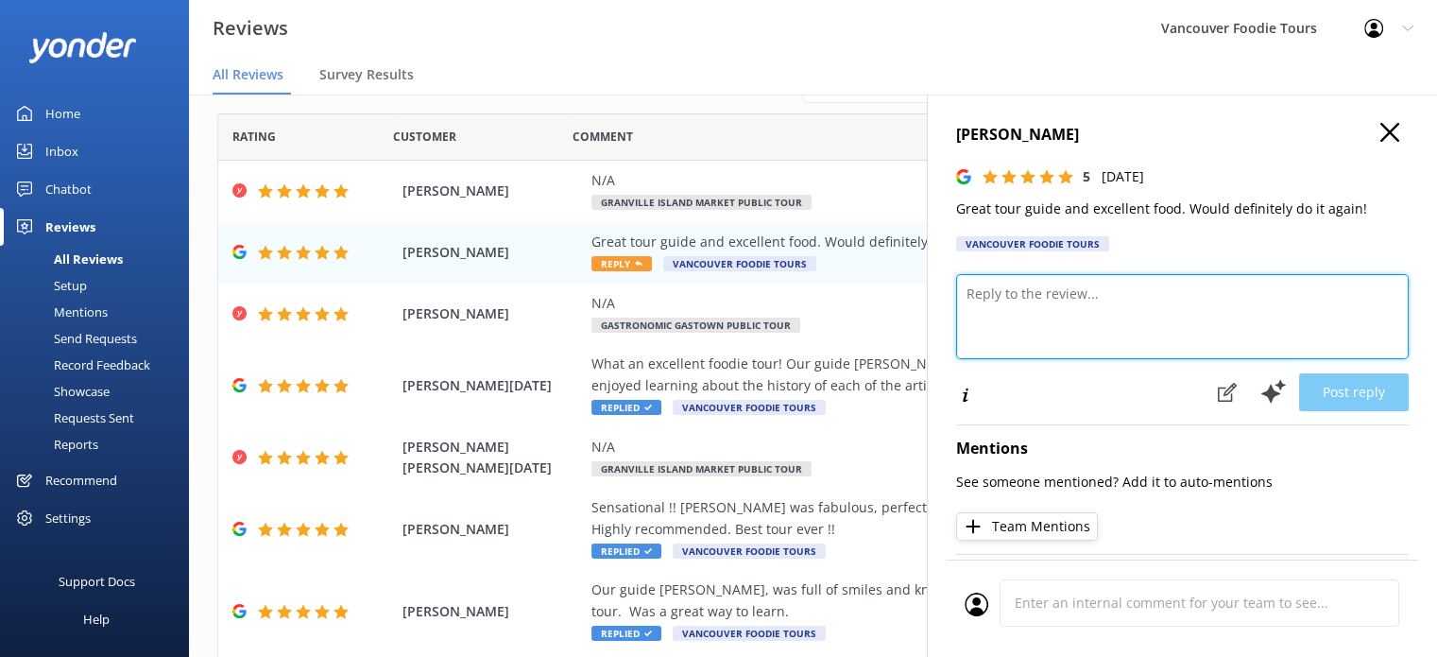
paste textarea "Hi [PERSON_NAME], Thank you so much for your kind words! We’re thrilled you enj…"
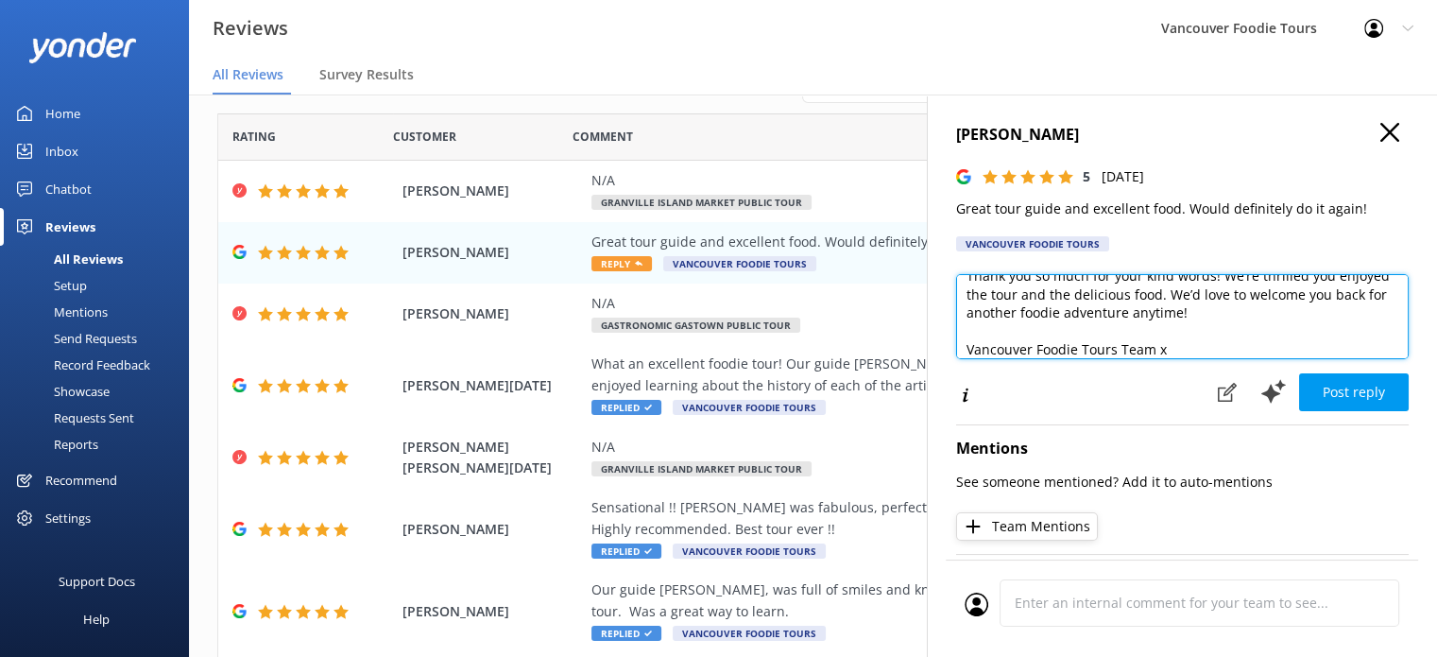
scroll to position [9, 0]
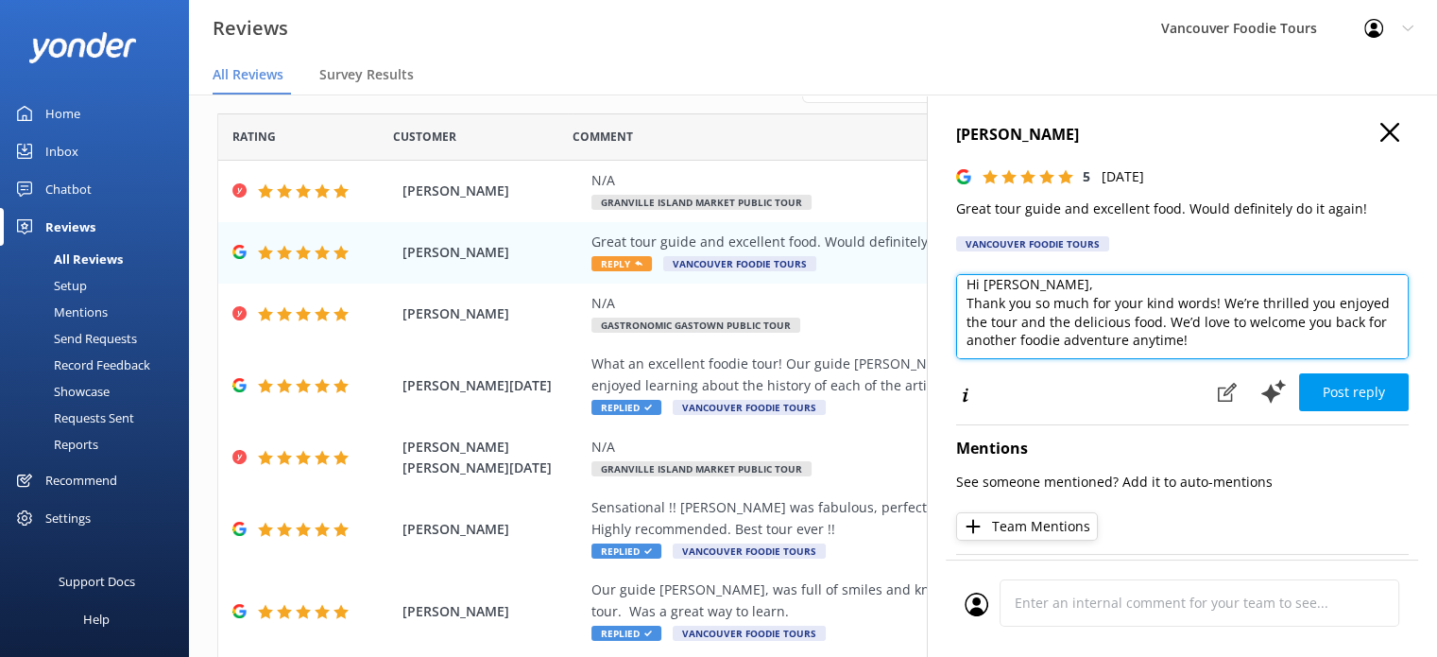
click at [1182, 290] on textarea "Hi [PERSON_NAME], Thank you so much for your kind words! We’re thrilled you enj…" at bounding box center [1182, 316] width 453 height 85
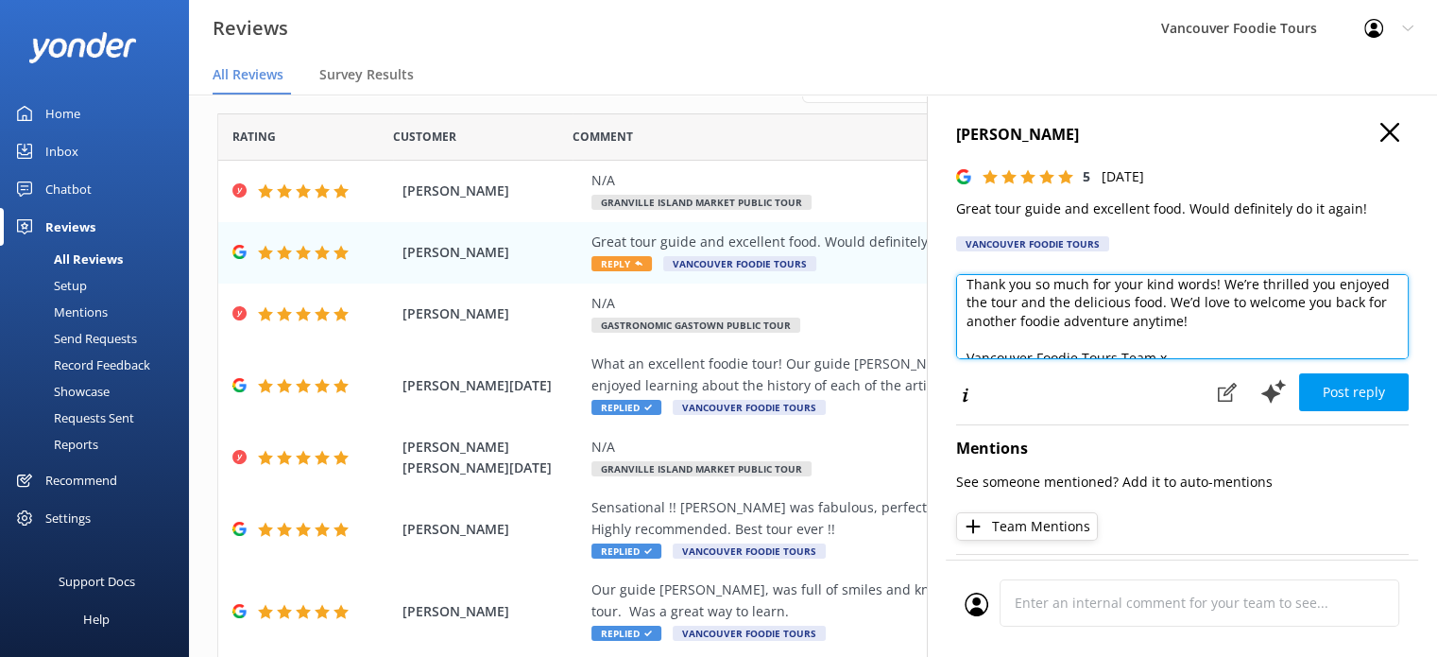
scroll to position [64, 0]
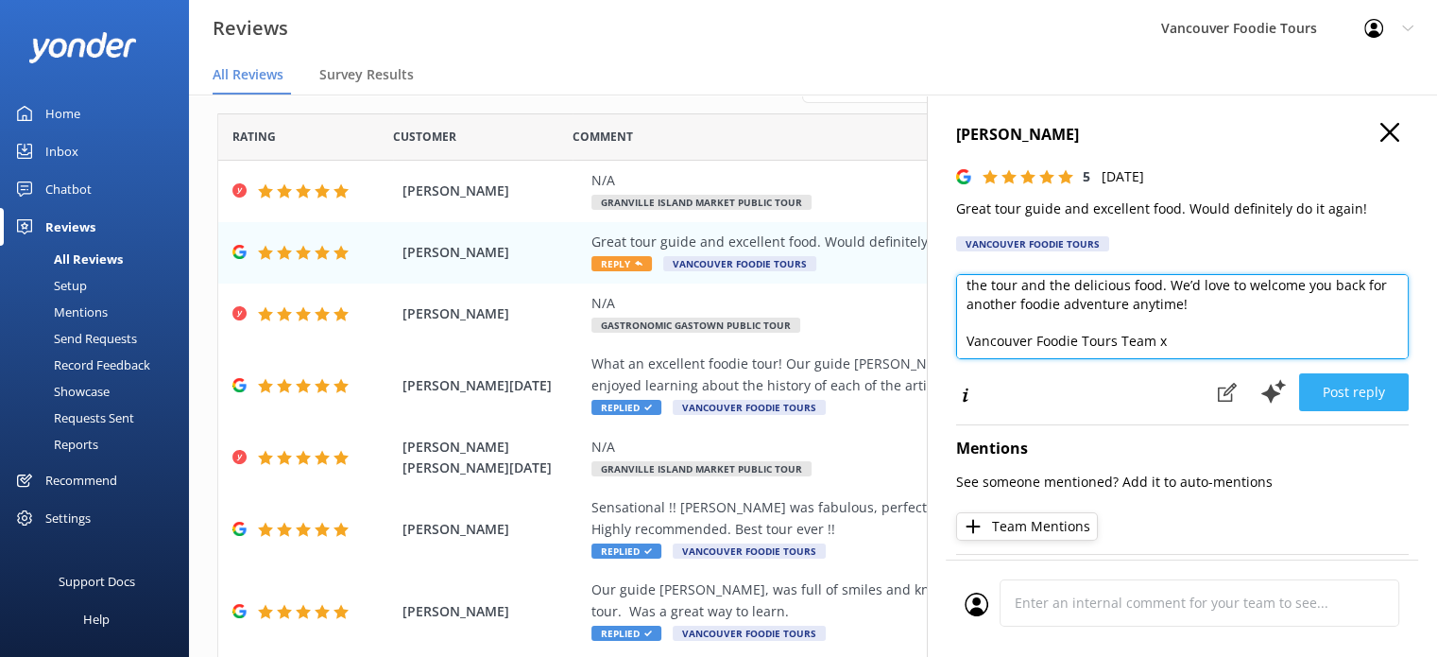
type textarea "Hi [PERSON_NAME], Thank you so much for your kind words! We’re thrilled you enj…"
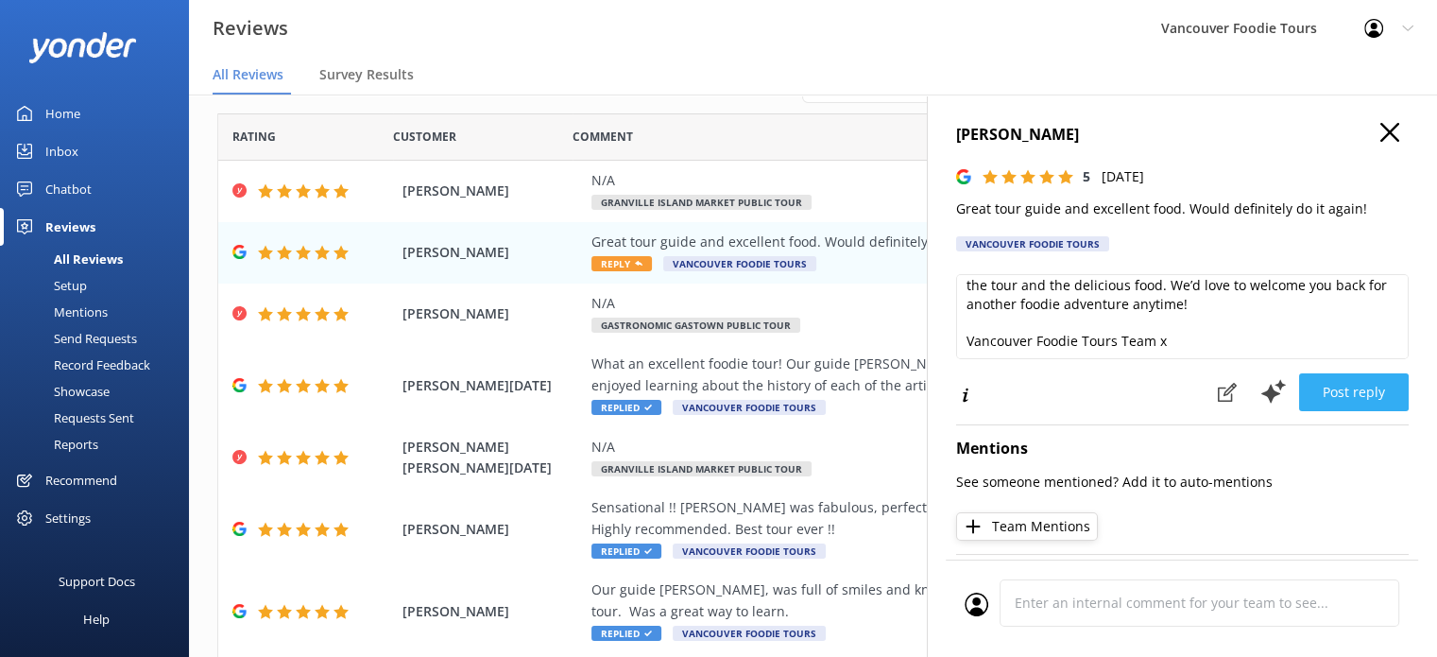
click at [1329, 400] on button "Post reply" at bounding box center [1354, 392] width 110 height 38
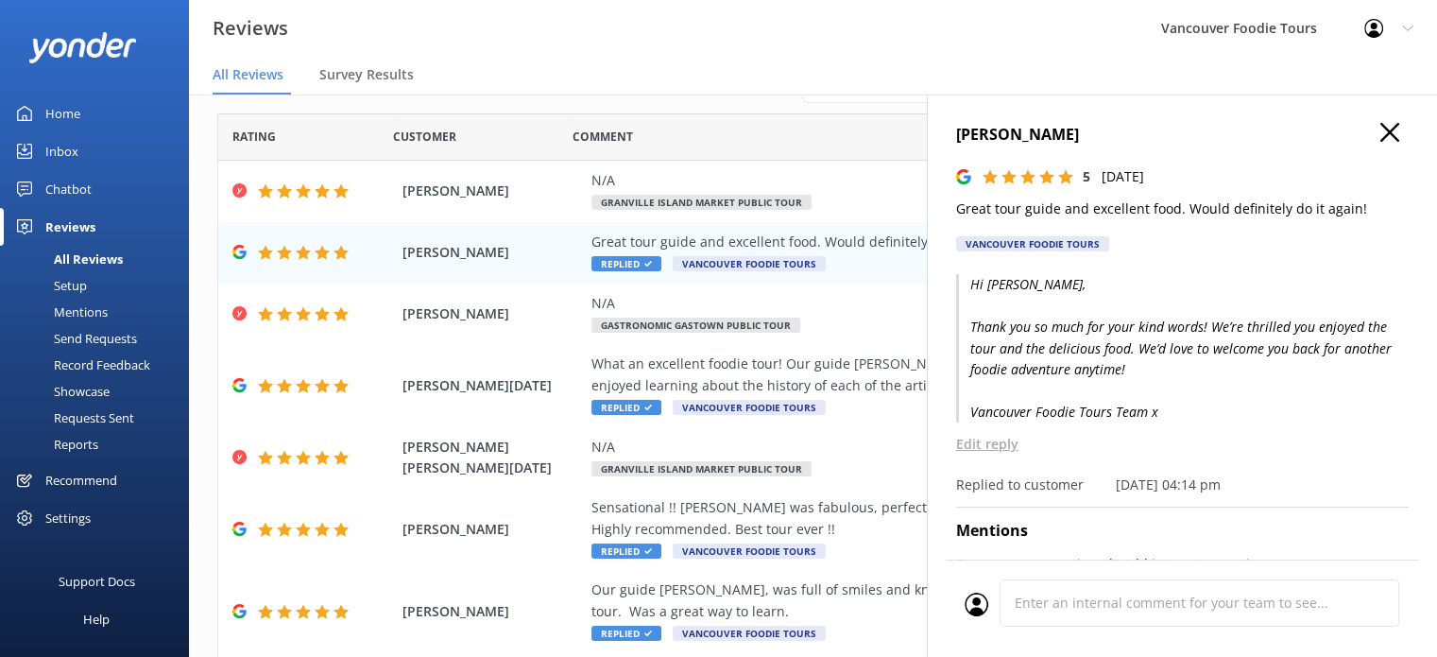
click at [1380, 134] on use "button" at bounding box center [1389, 132] width 19 height 19
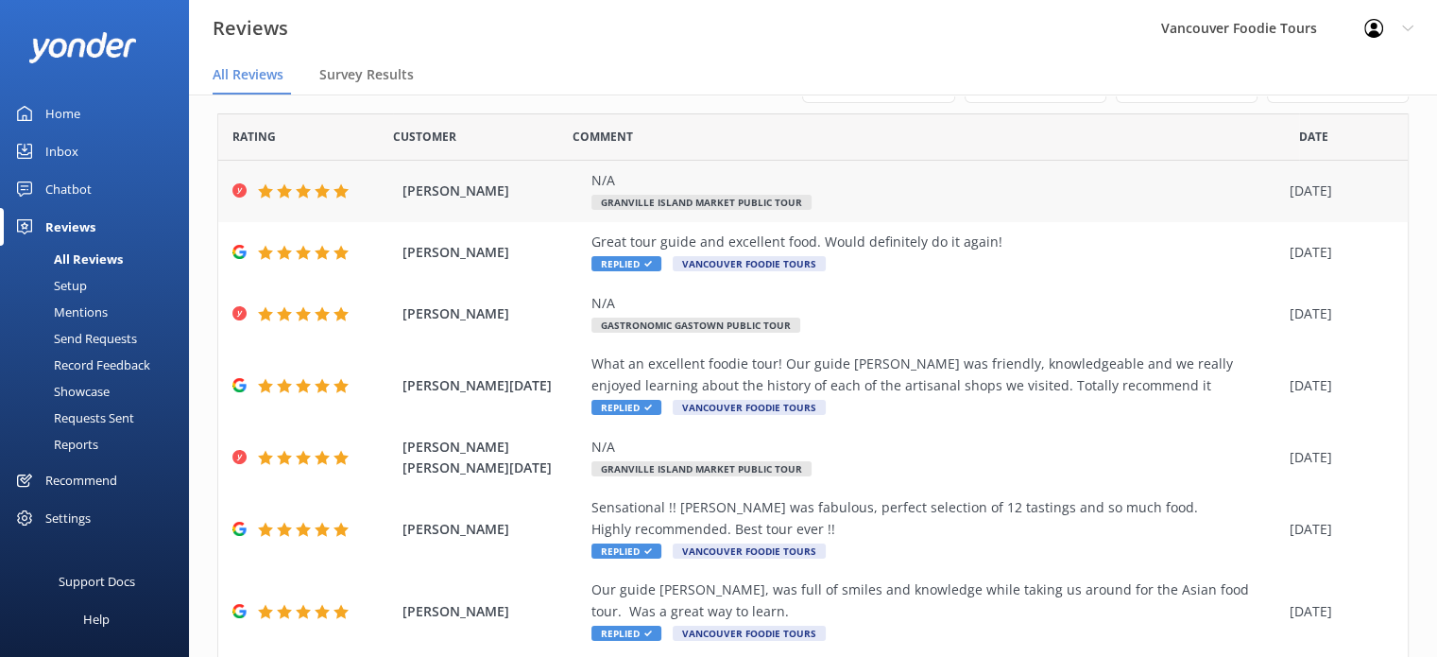
click at [853, 197] on div "N/A Granville Island Market Public Tour" at bounding box center [935, 191] width 689 height 43
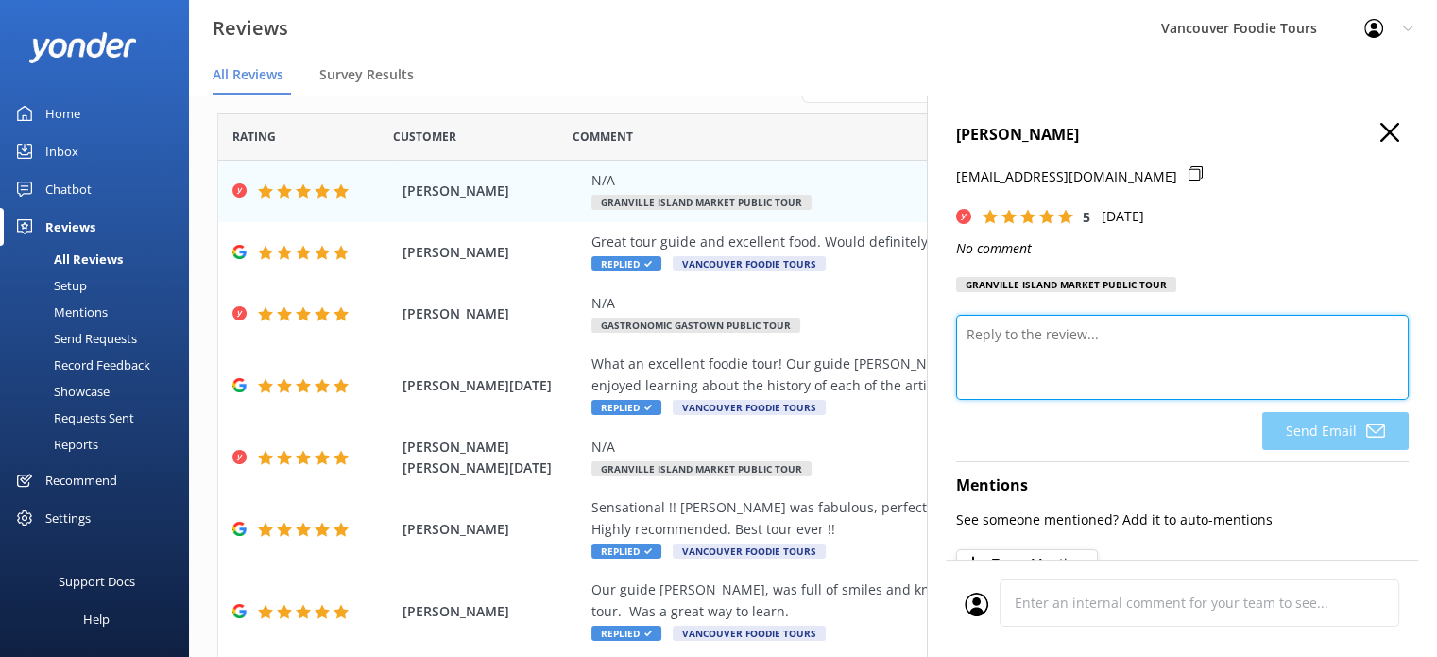
click at [1075, 334] on textarea at bounding box center [1182, 357] width 453 height 85
paste textarea "Thank you so much for your 5-star rating! We’re so glad you enjoyed your time w…"
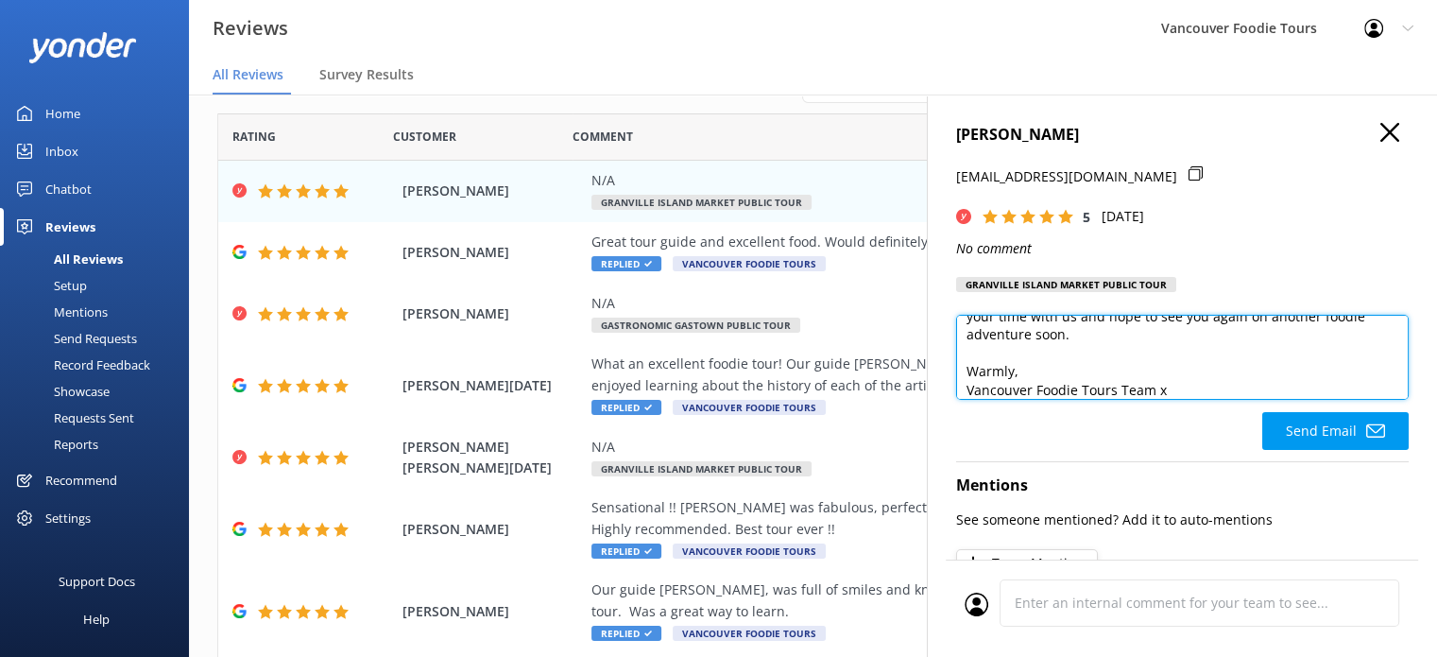
scroll to position [83, 0]
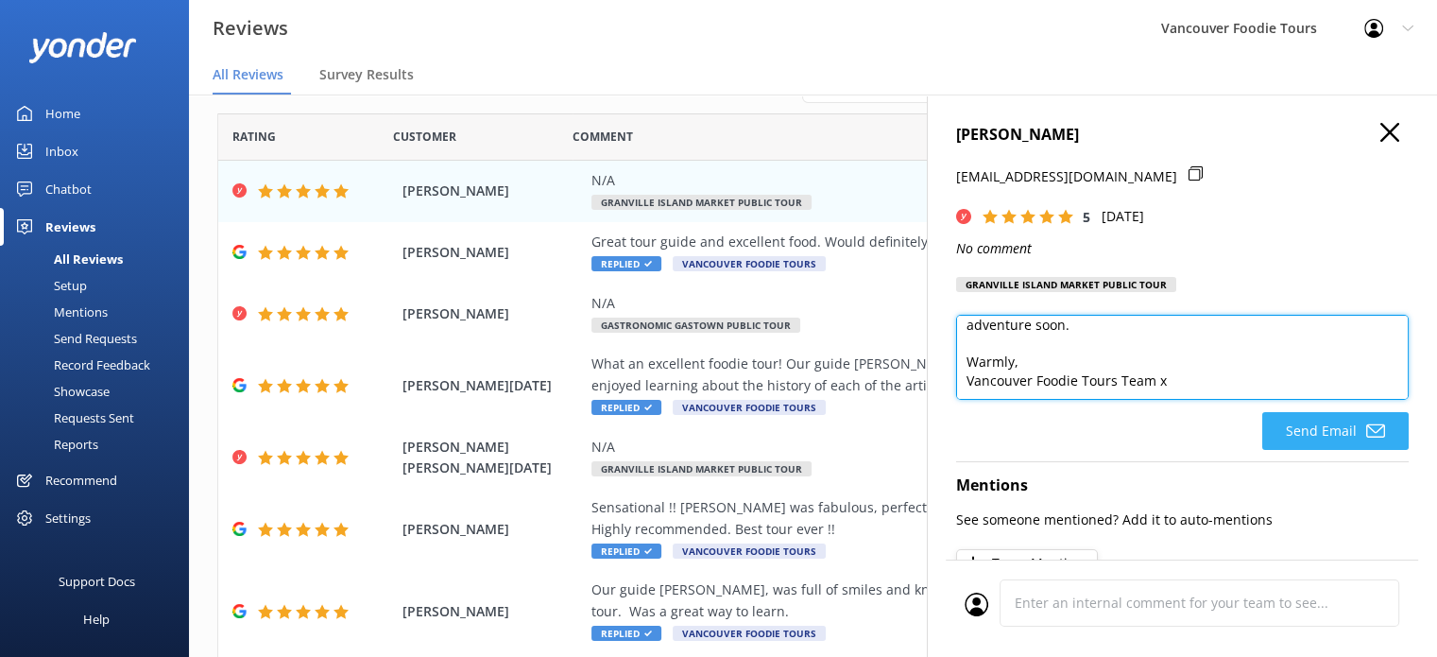
type textarea "Hi [PERSON_NAME], Thank you so much for your 5-star rating! We’re so glad you e…"
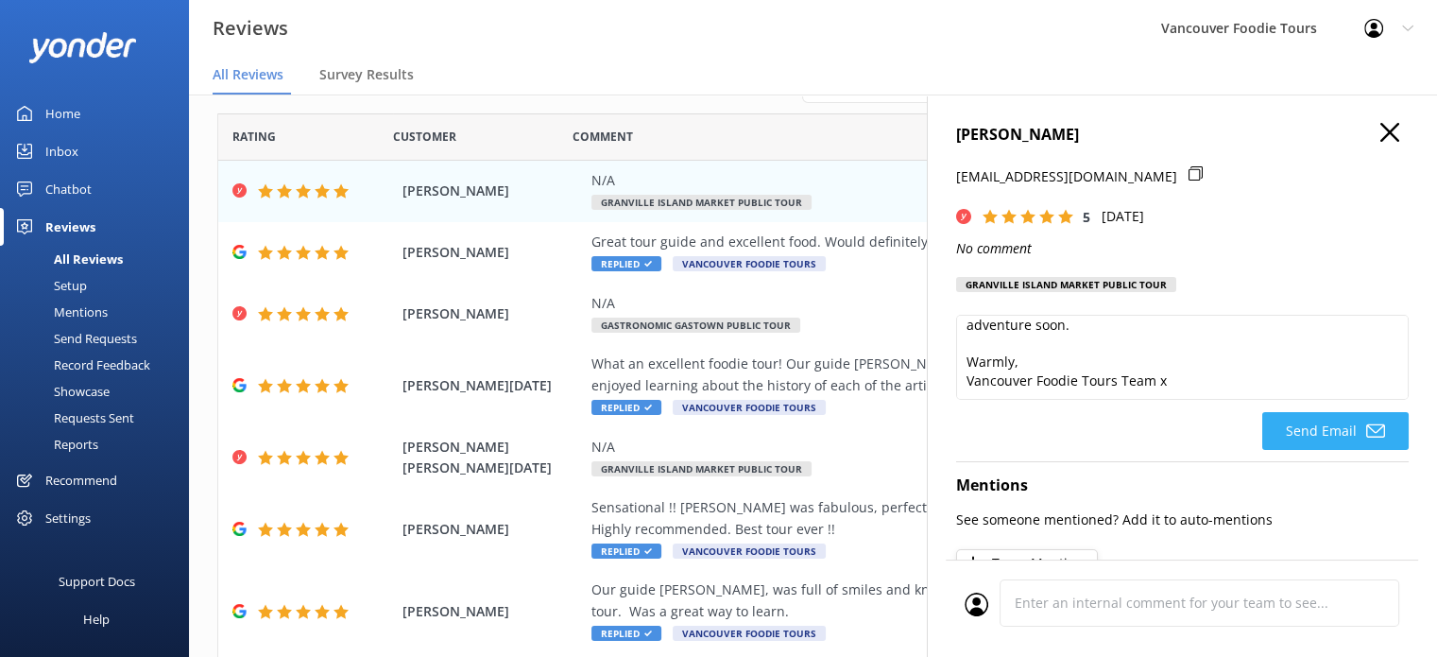
click at [1366, 425] on use at bounding box center [1375, 430] width 19 height 13
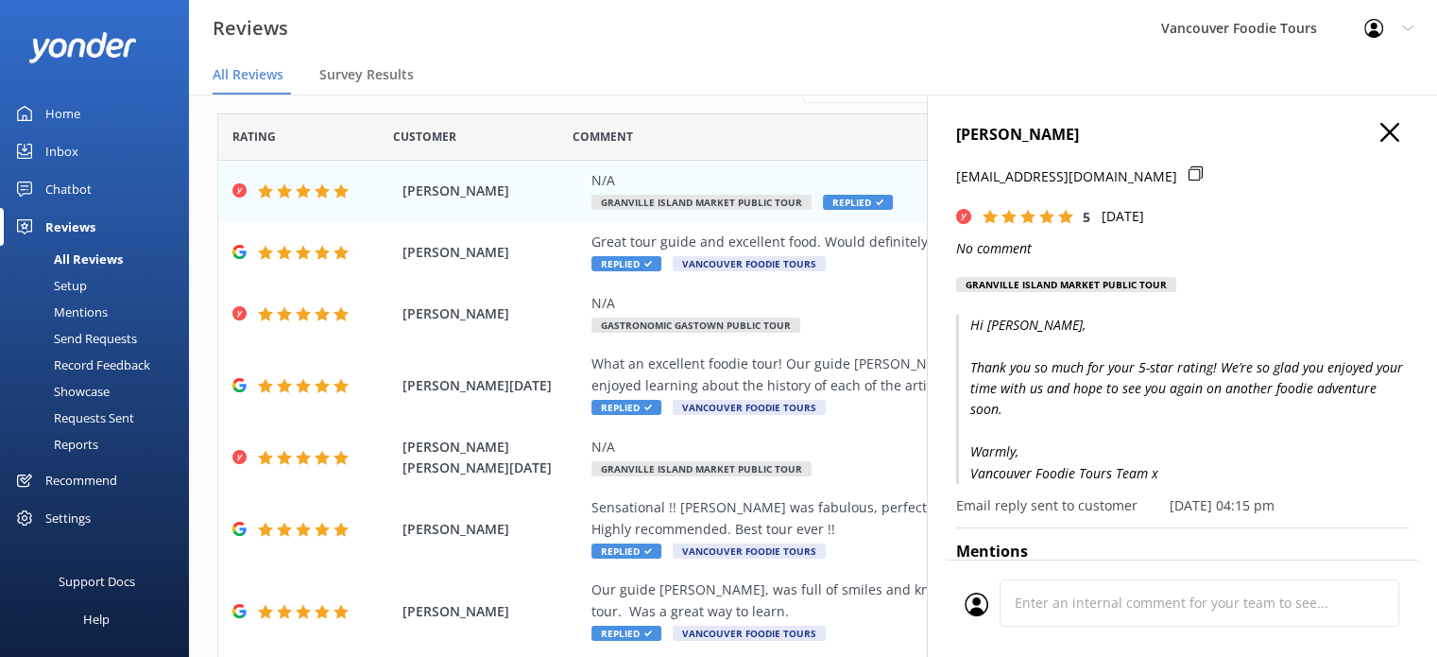
click at [1380, 134] on use "button" at bounding box center [1389, 132] width 19 height 19
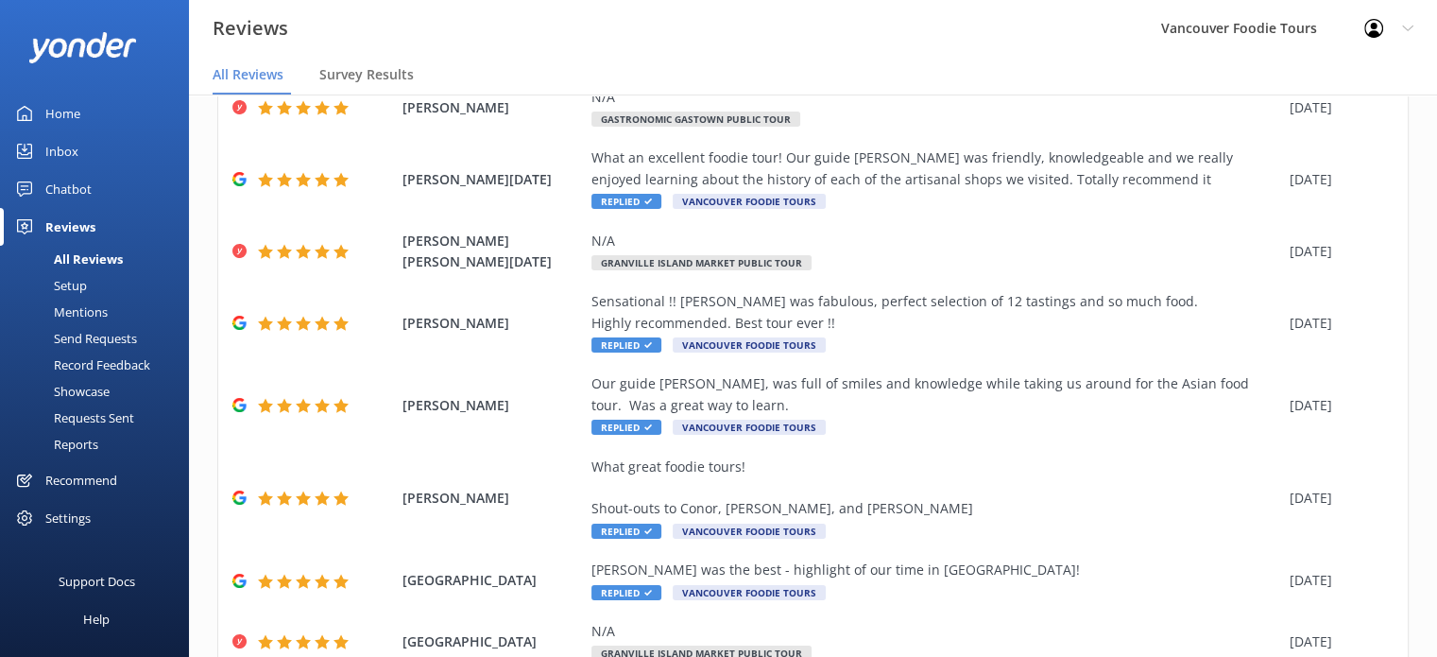
scroll to position [279, 0]
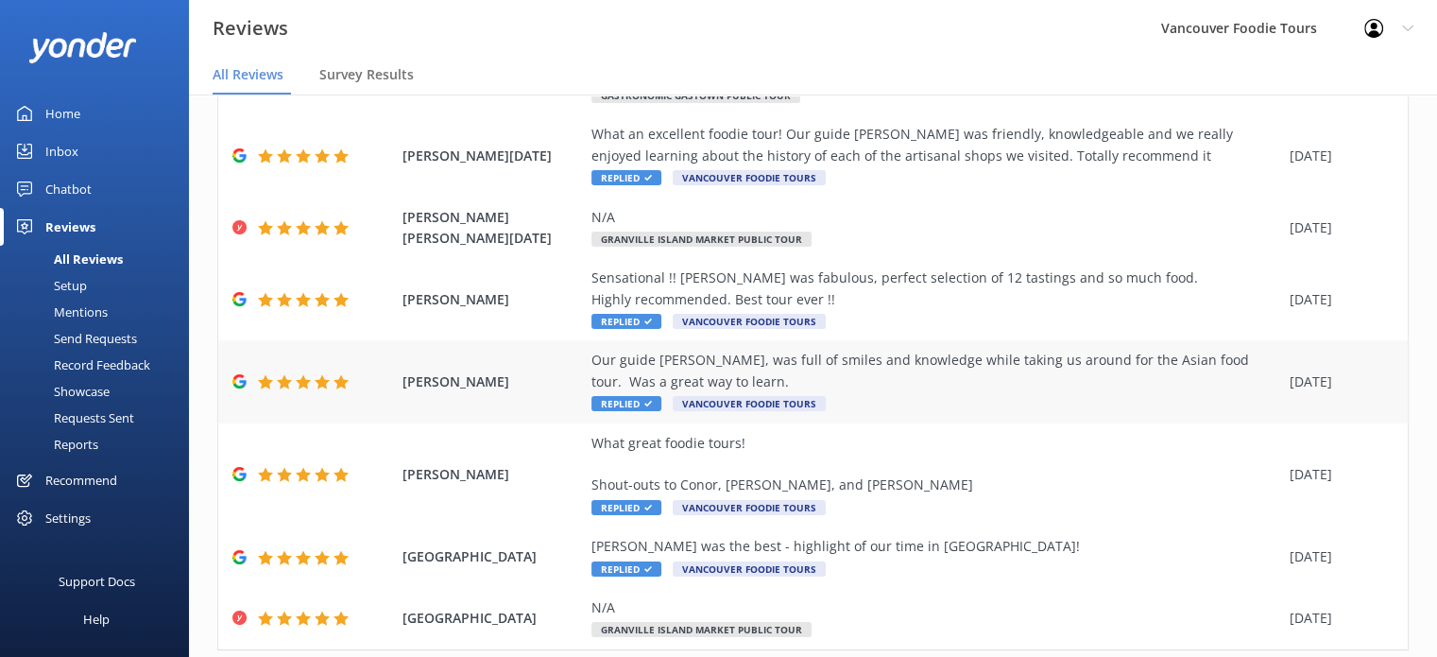
click at [905, 399] on div "Our guide [PERSON_NAME], was full of smiles and knowledge while taking us aroun…" at bounding box center [935, 381] width 689 height 63
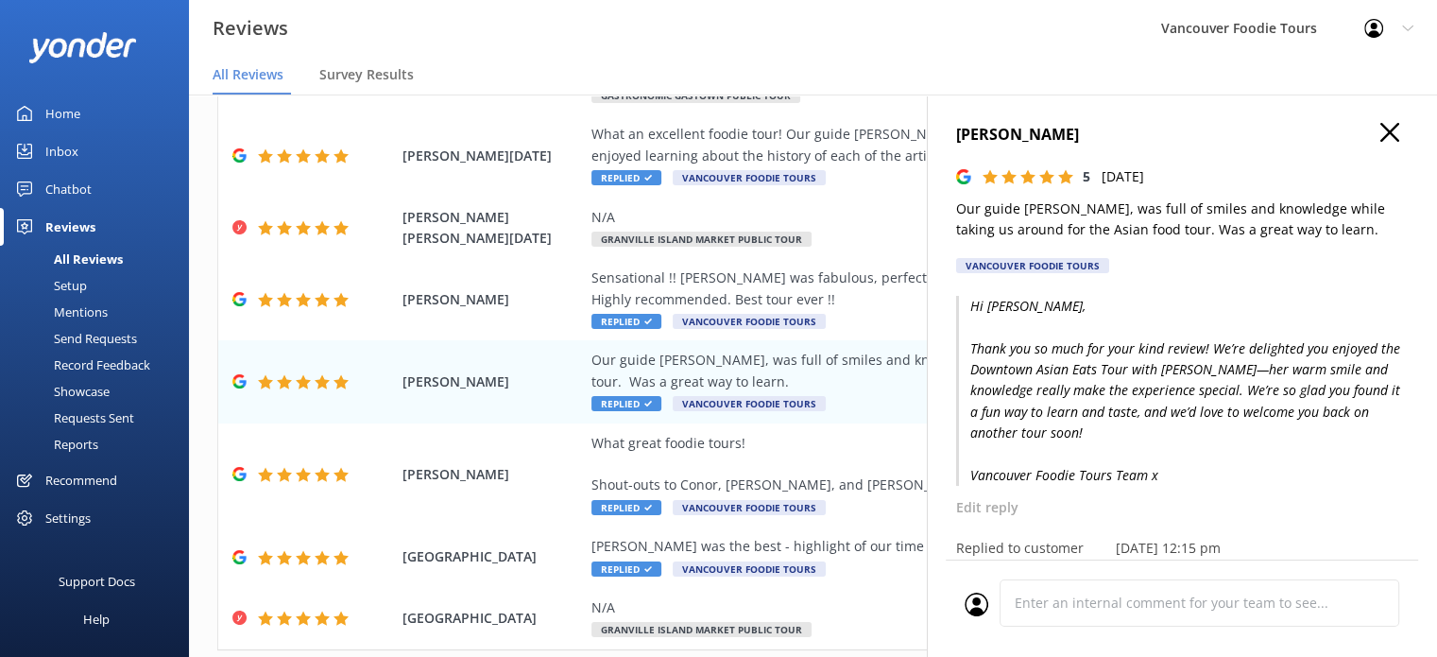
click at [1380, 125] on icon "button" at bounding box center [1389, 132] width 19 height 19
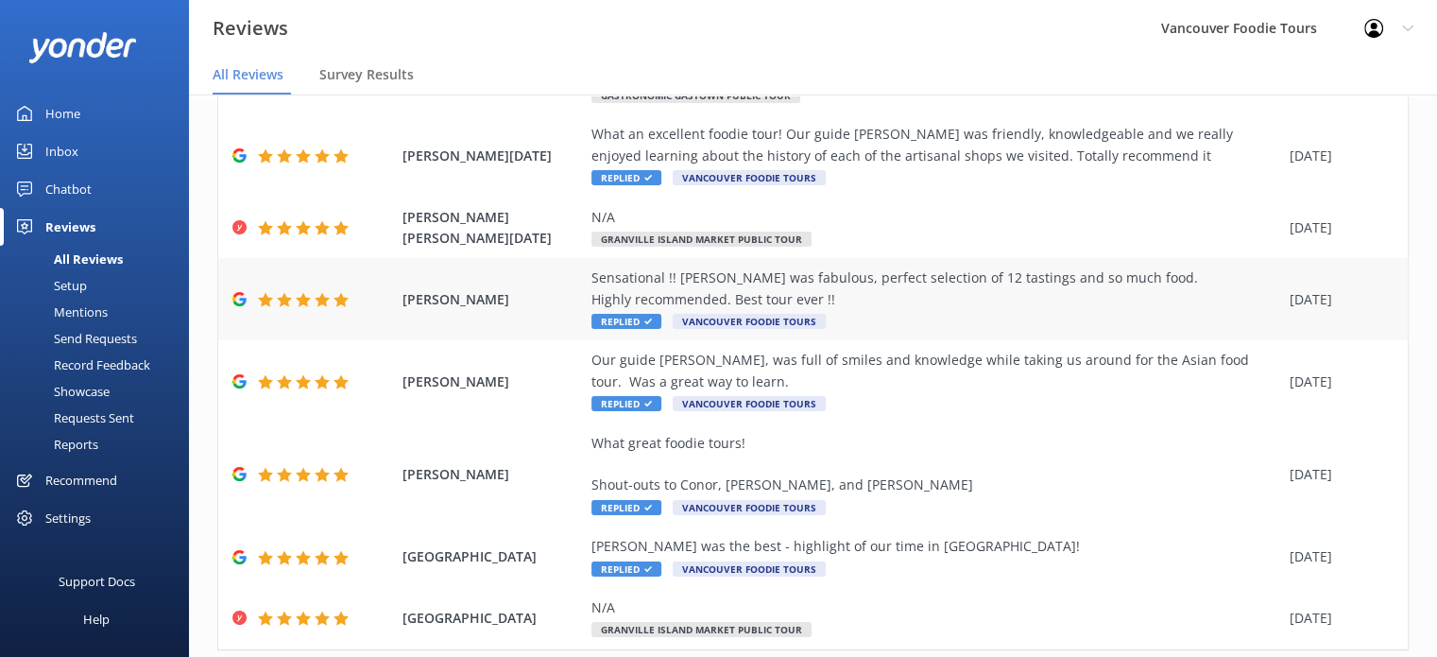
click at [887, 291] on div "Sensational !! [PERSON_NAME] was fabulous, perfect selection of 12 tastings and…" at bounding box center [935, 288] width 689 height 43
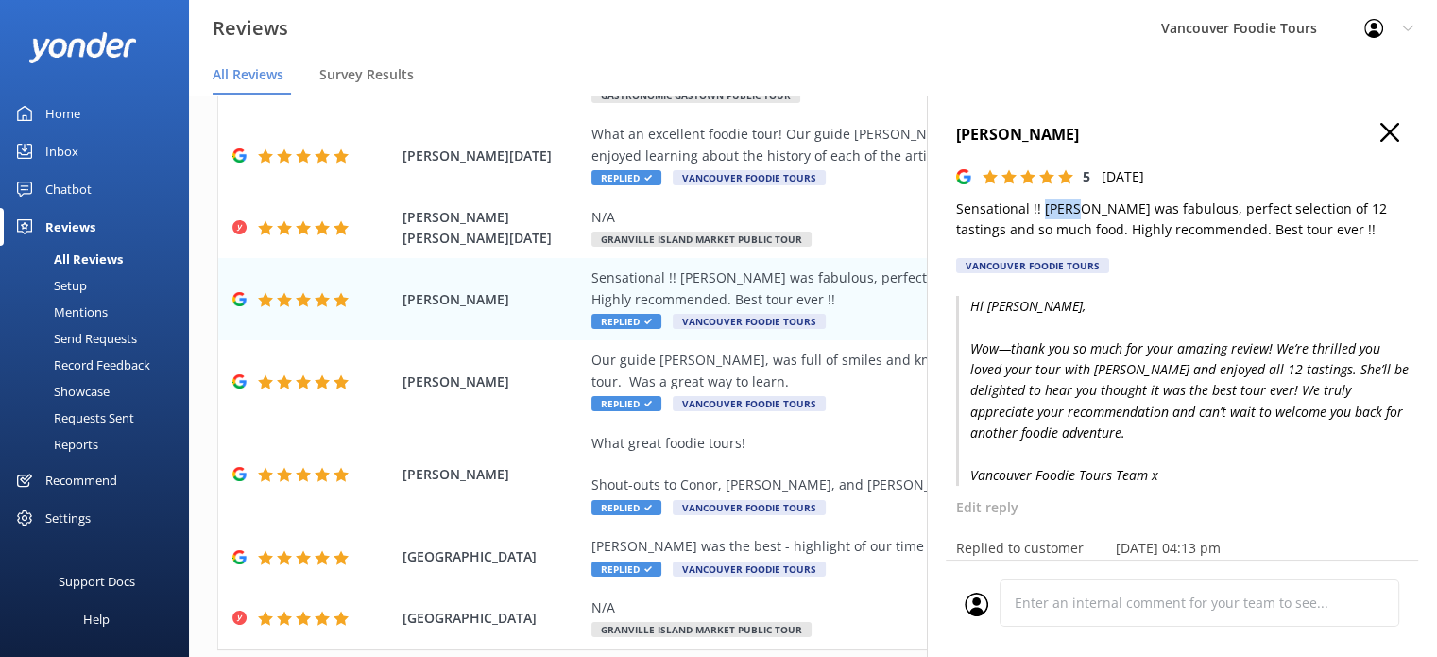
drag, startPoint x: 1039, startPoint y: 212, endPoint x: 1074, endPoint y: 202, distance: 36.2
click at [1074, 202] on p "Sensational !! [PERSON_NAME] was fabulous, perfect selection of 12 tastings and…" at bounding box center [1182, 219] width 453 height 43
click at [788, 158] on div "What an excellent foodie tour! Our guide [PERSON_NAME] was friendly, knowledgea…" at bounding box center [935, 145] width 689 height 43
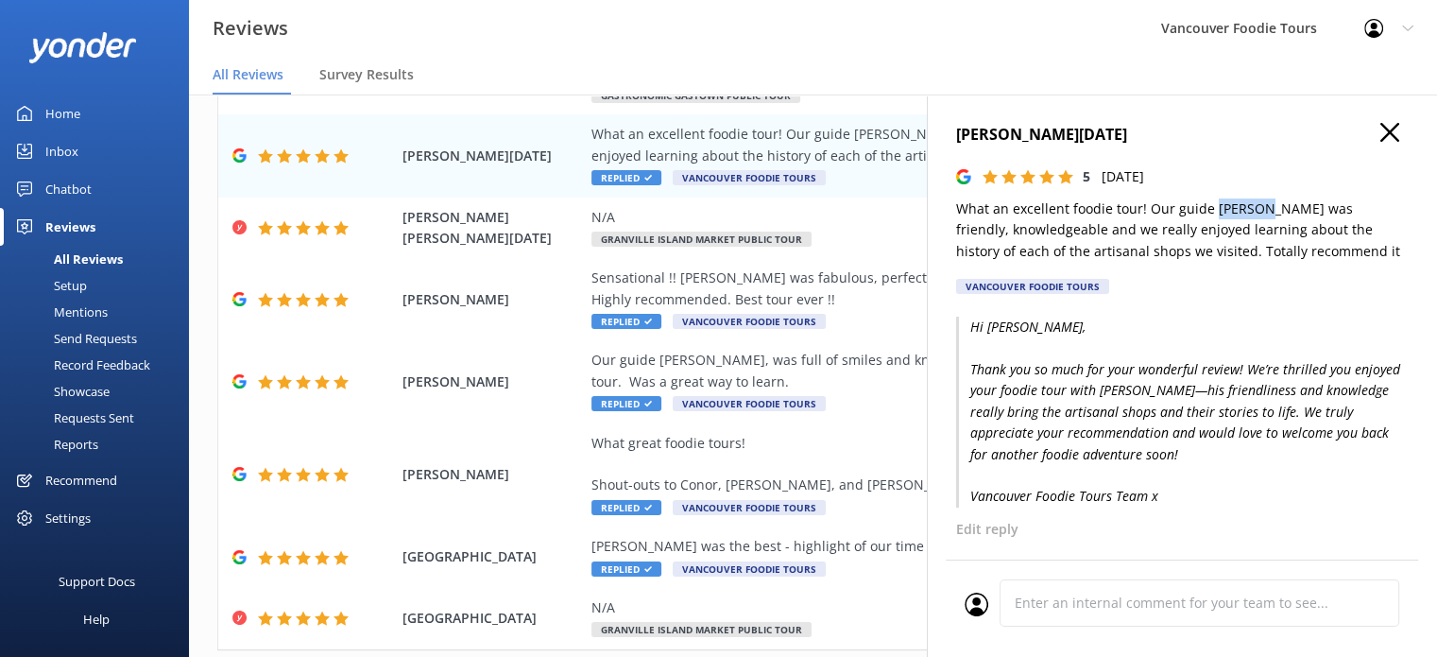
drag, startPoint x: 1212, startPoint y: 203, endPoint x: 1259, endPoint y: 211, distance: 46.9
click at [1259, 211] on p "What an excellent foodie tour! Our guide [PERSON_NAME] was friendly, knowledgea…" at bounding box center [1182, 229] width 453 height 63
click at [1385, 135] on h4 "[PERSON_NAME][DATE]" at bounding box center [1182, 135] width 453 height 25
click at [1380, 128] on use "button" at bounding box center [1389, 132] width 19 height 19
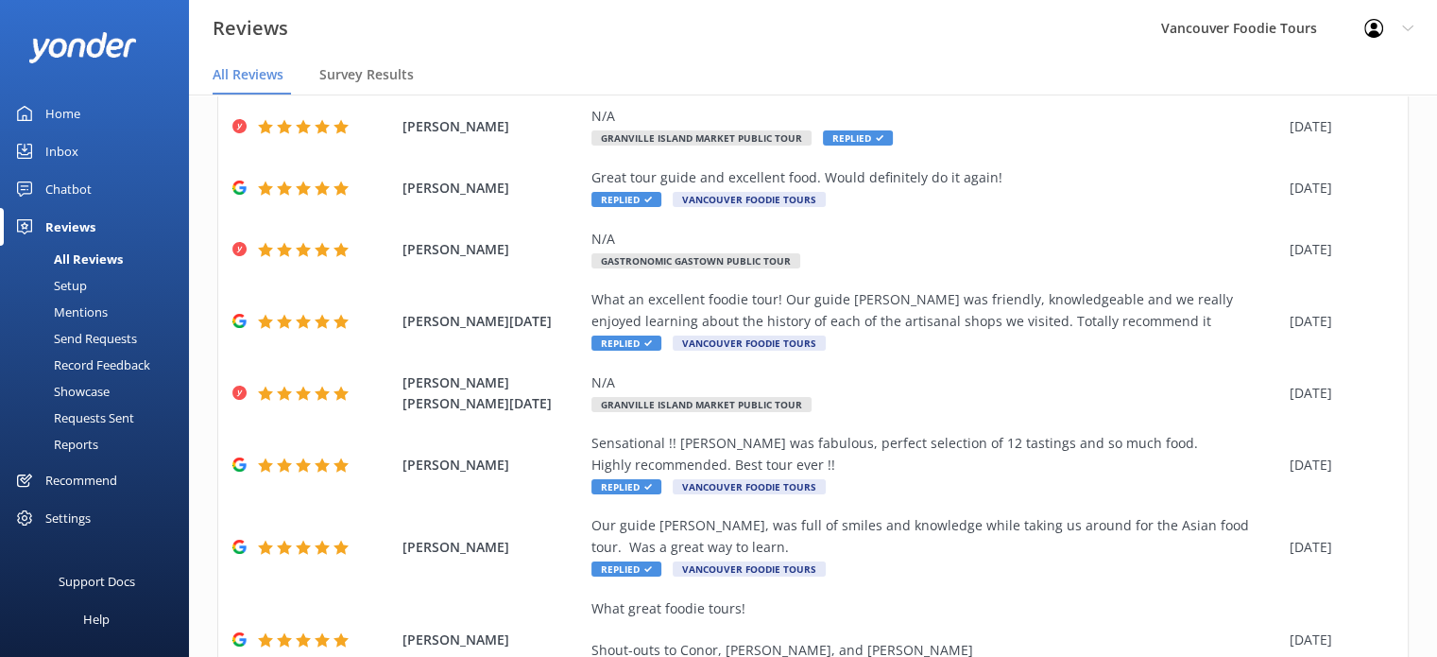
scroll to position [0, 0]
